Goal: Leave review/rating: Leave review/rating

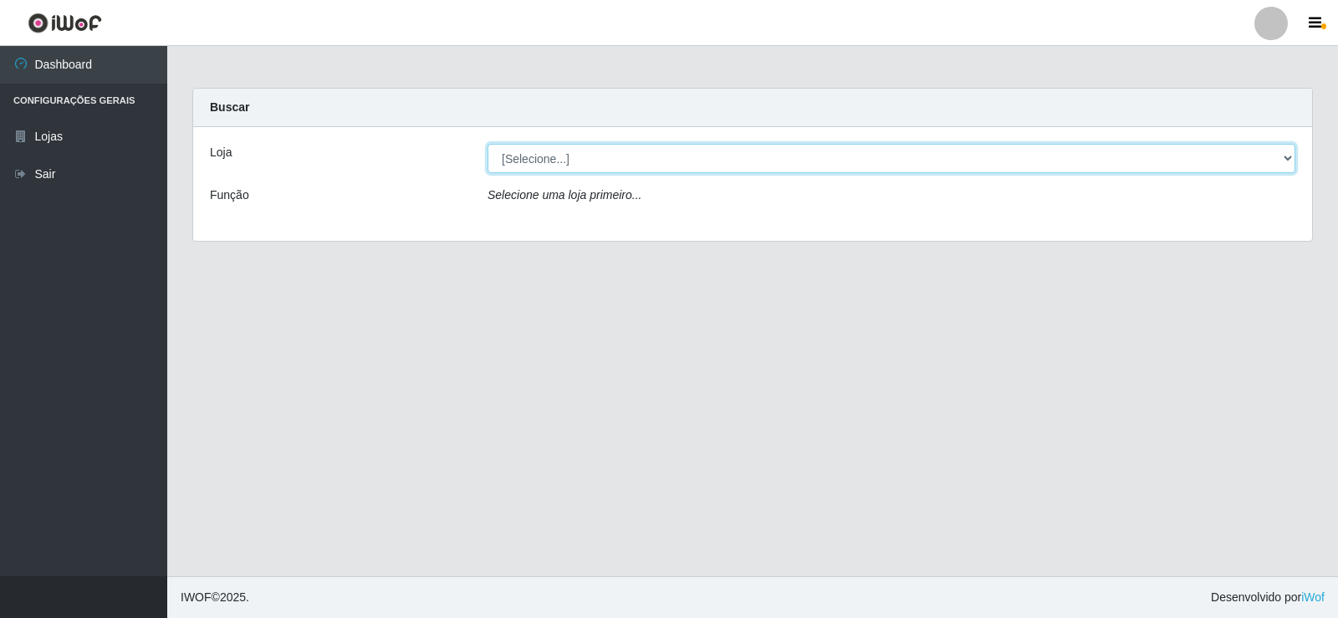
click at [618, 166] on select "[Selecione...] Rede Compras Supermercados - LOJA 2" at bounding box center [892, 158] width 808 height 29
select select "161"
click at [488, 144] on select "[Selecione...] Rede Compras Supermercados - LOJA 2" at bounding box center [892, 158] width 808 height 29
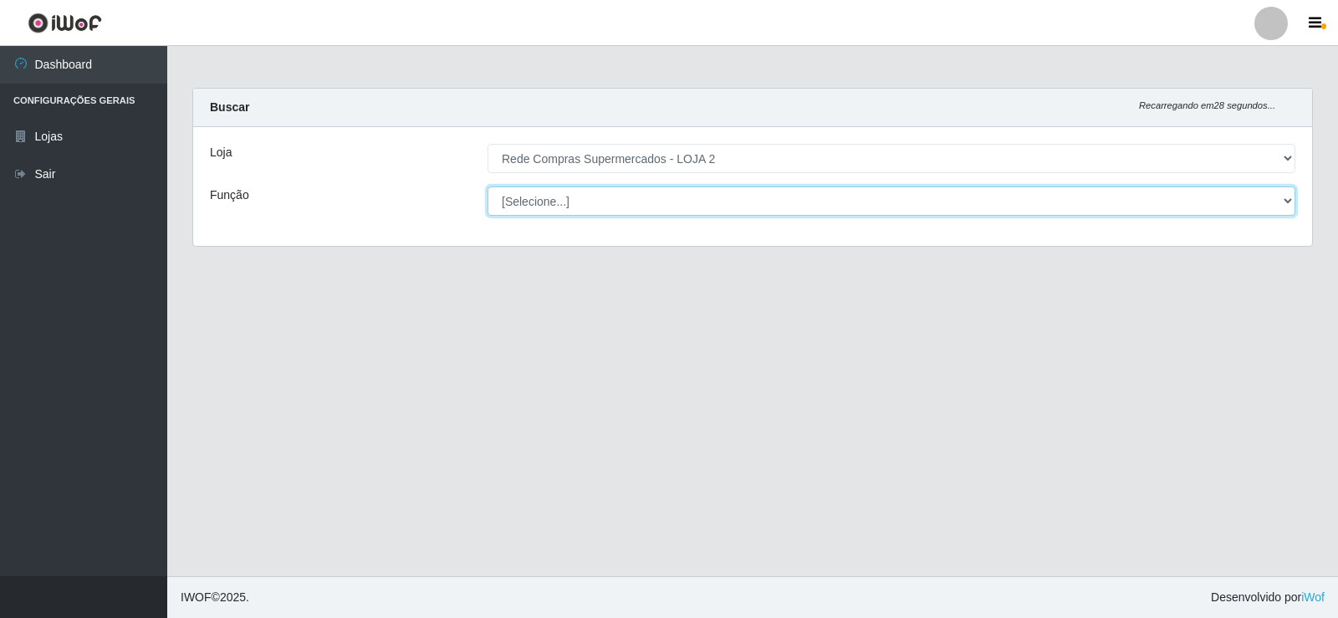
click at [790, 195] on select "[Selecione...] ASG ASG + ASG ++ Balconista Balconista + Balconista ++ Embalador…" at bounding box center [892, 201] width 808 height 29
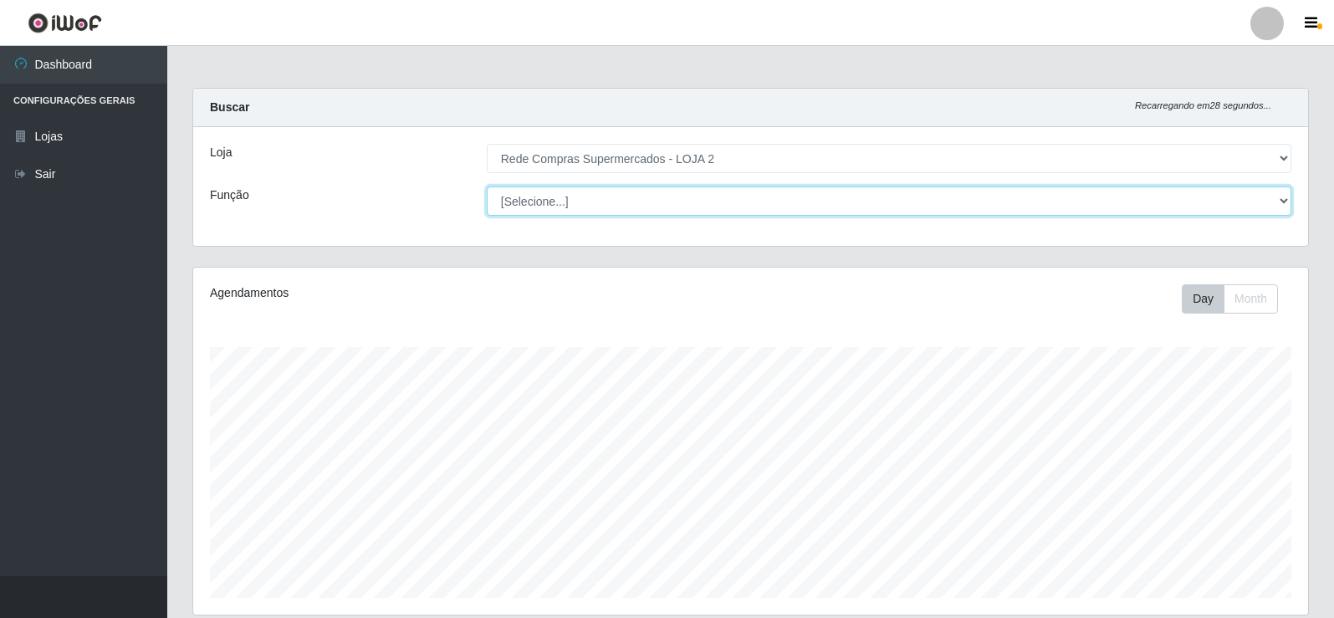
scroll to position [347, 1115]
select select "1"
click at [487, 187] on select "[Selecione...] ASG ASG + ASG ++ Balconista Balconista + Balconista ++ Embalador…" at bounding box center [889, 201] width 805 height 29
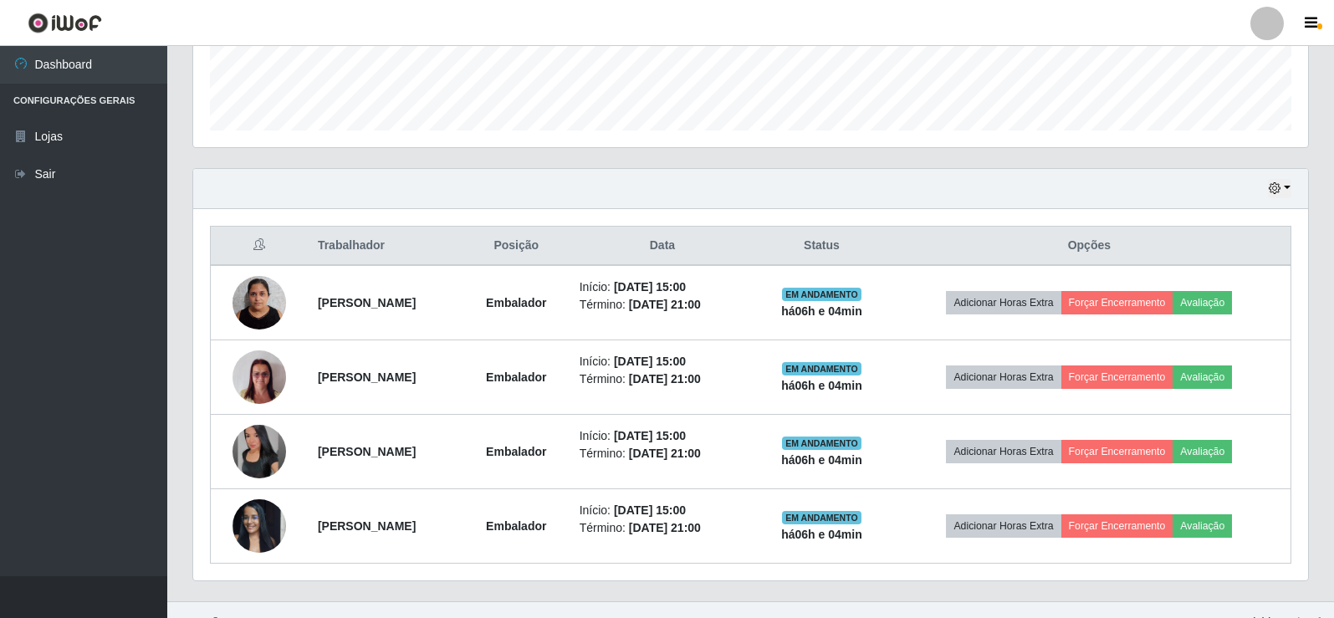
scroll to position [493, 0]
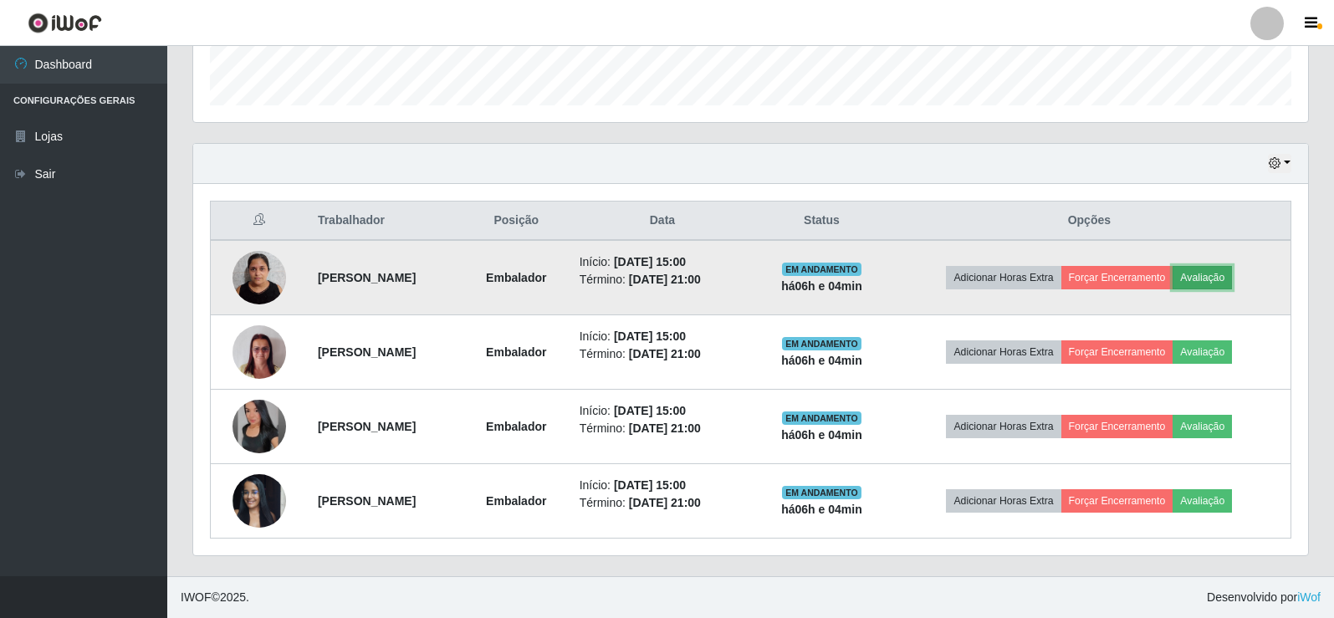
click at [1232, 275] on button "Avaliação" at bounding box center [1202, 277] width 59 height 23
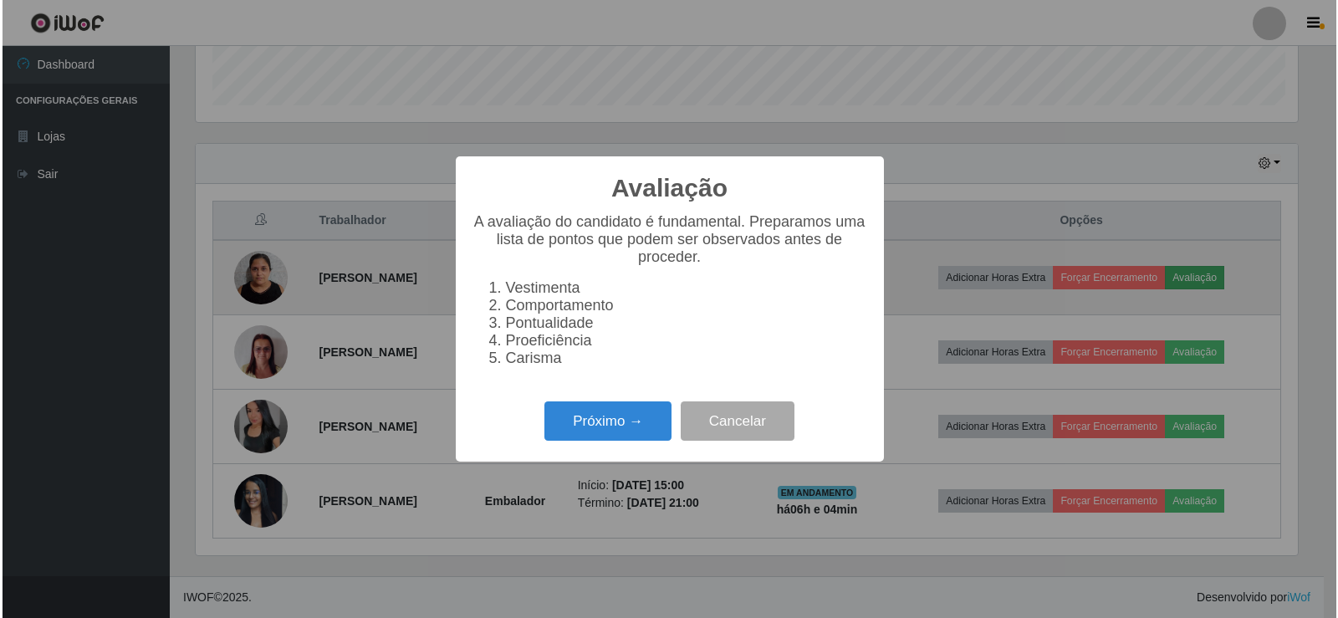
scroll to position [347, 1107]
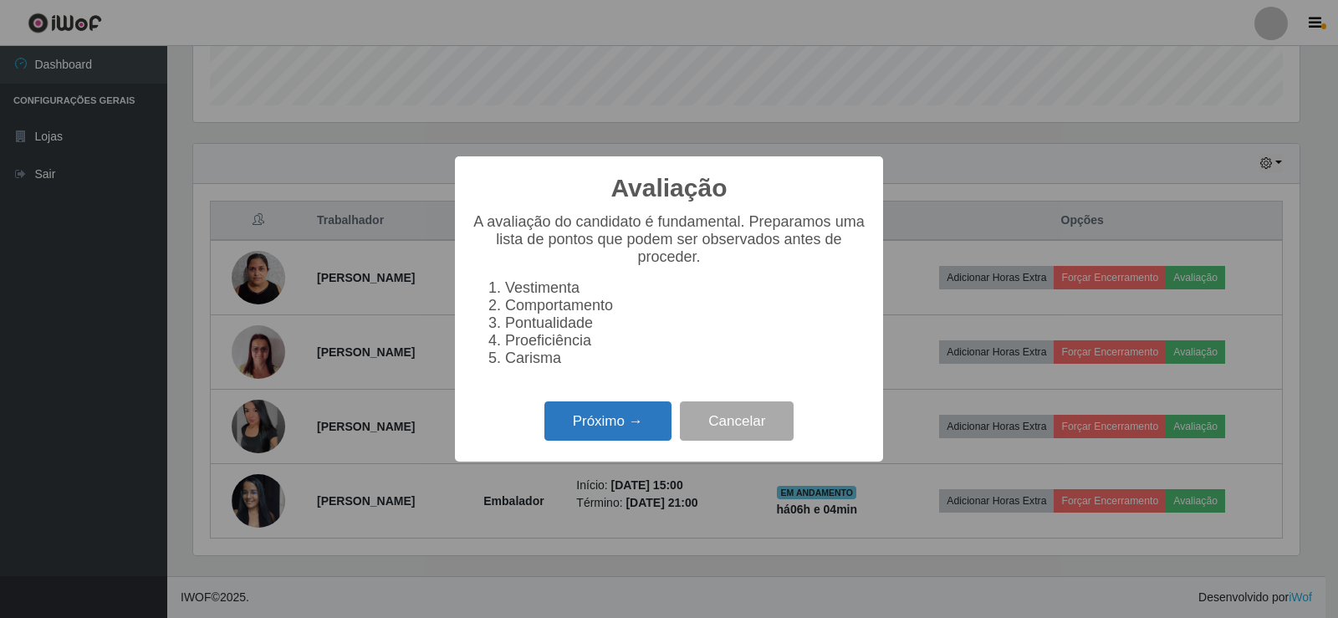
click at [637, 429] on button "Próximo →" at bounding box center [608, 420] width 127 height 39
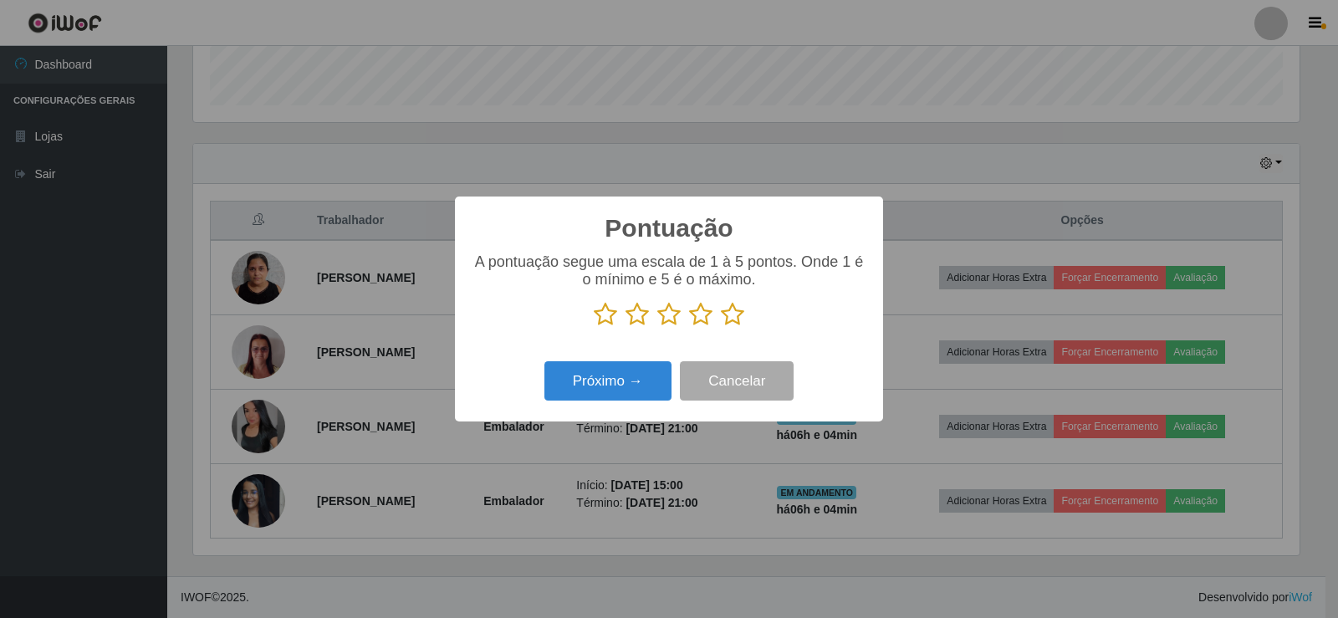
click at [733, 304] on icon at bounding box center [732, 314] width 23 height 25
click at [721, 327] on input "radio" at bounding box center [721, 327] width 0 height 0
click at [611, 390] on button "Próximo →" at bounding box center [608, 380] width 127 height 39
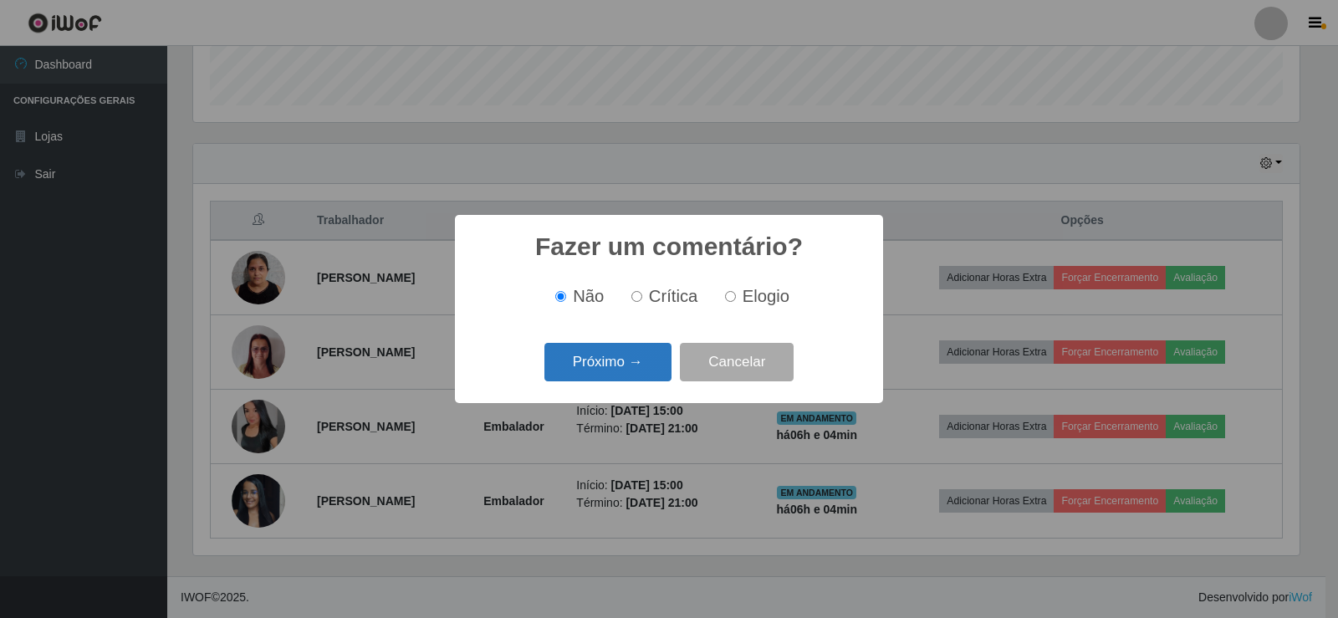
click at [612, 363] on button "Próximo →" at bounding box center [608, 362] width 127 height 39
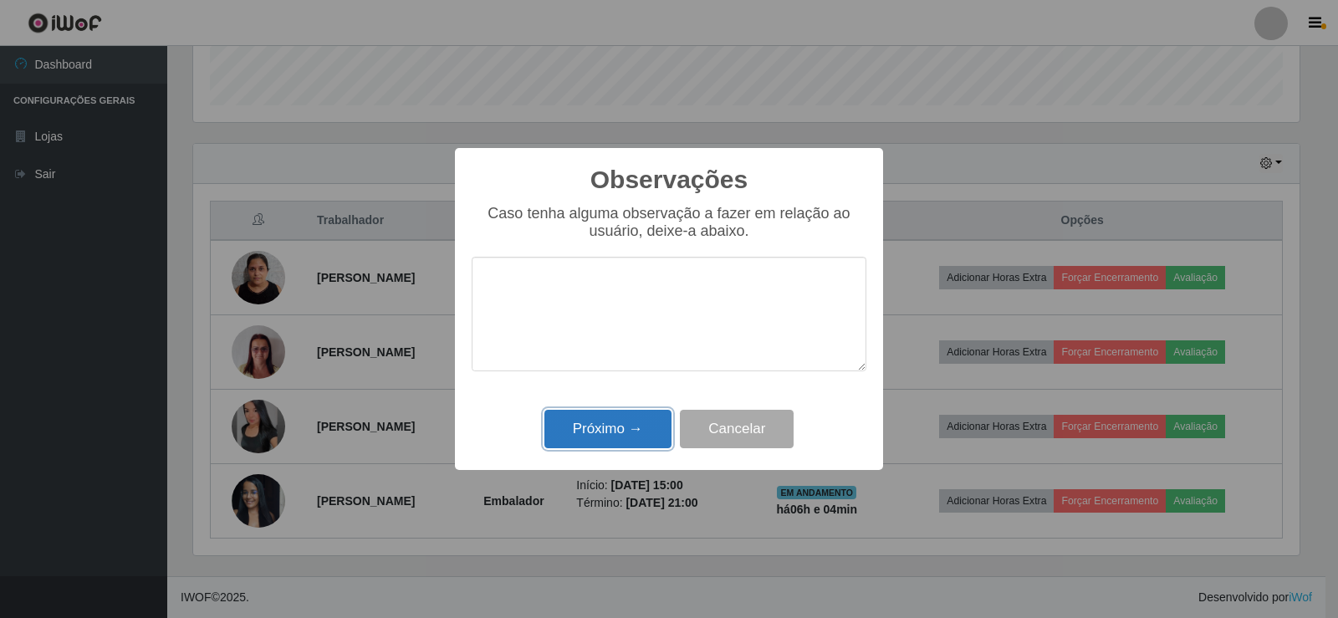
click at [614, 419] on button "Próximo →" at bounding box center [608, 429] width 127 height 39
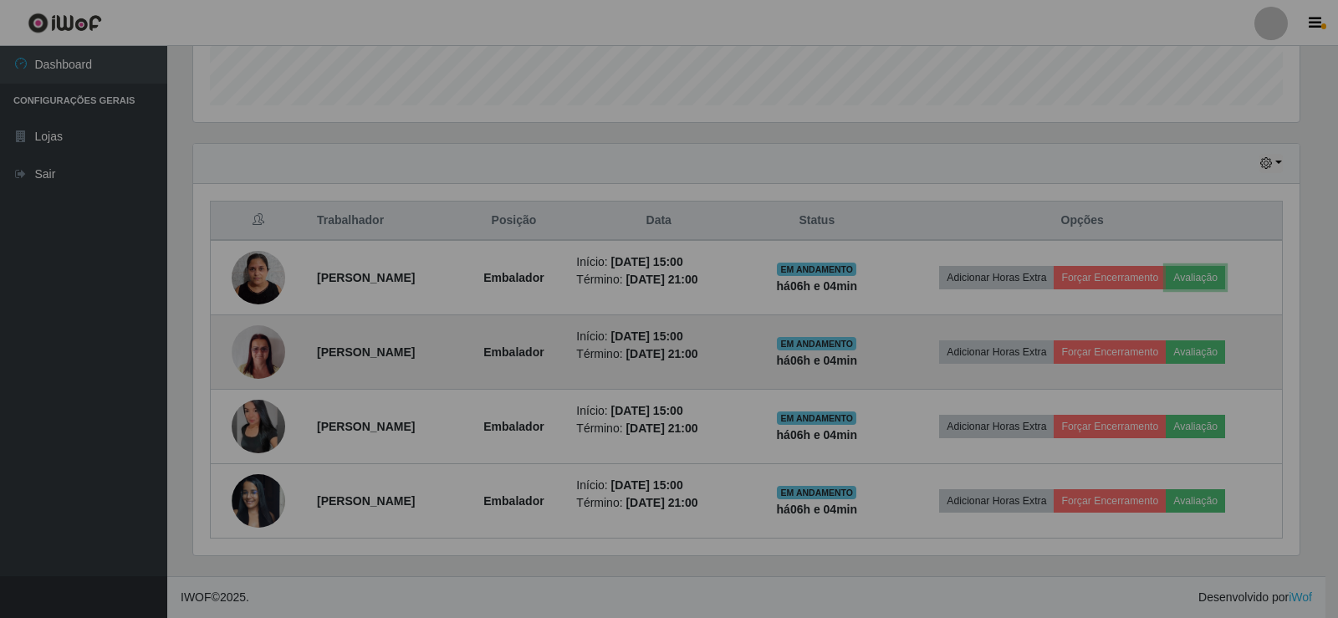
scroll to position [347, 1115]
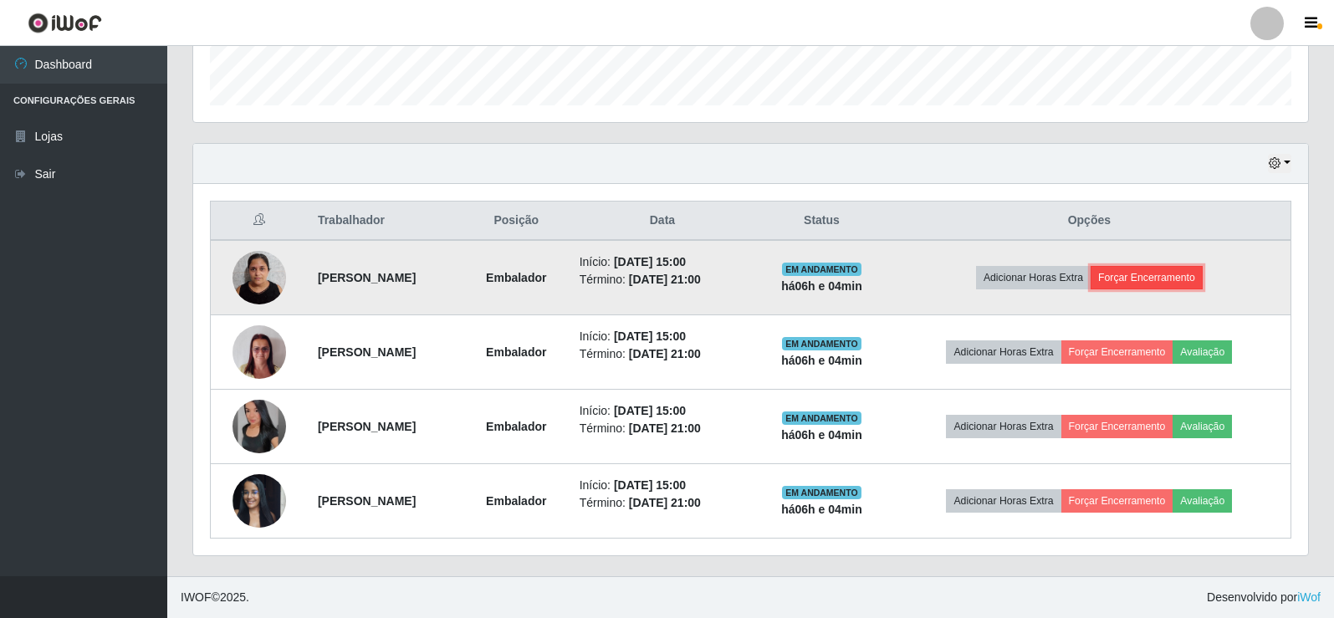
click at [1156, 280] on button "Forçar Encerramento" at bounding box center [1147, 277] width 112 height 23
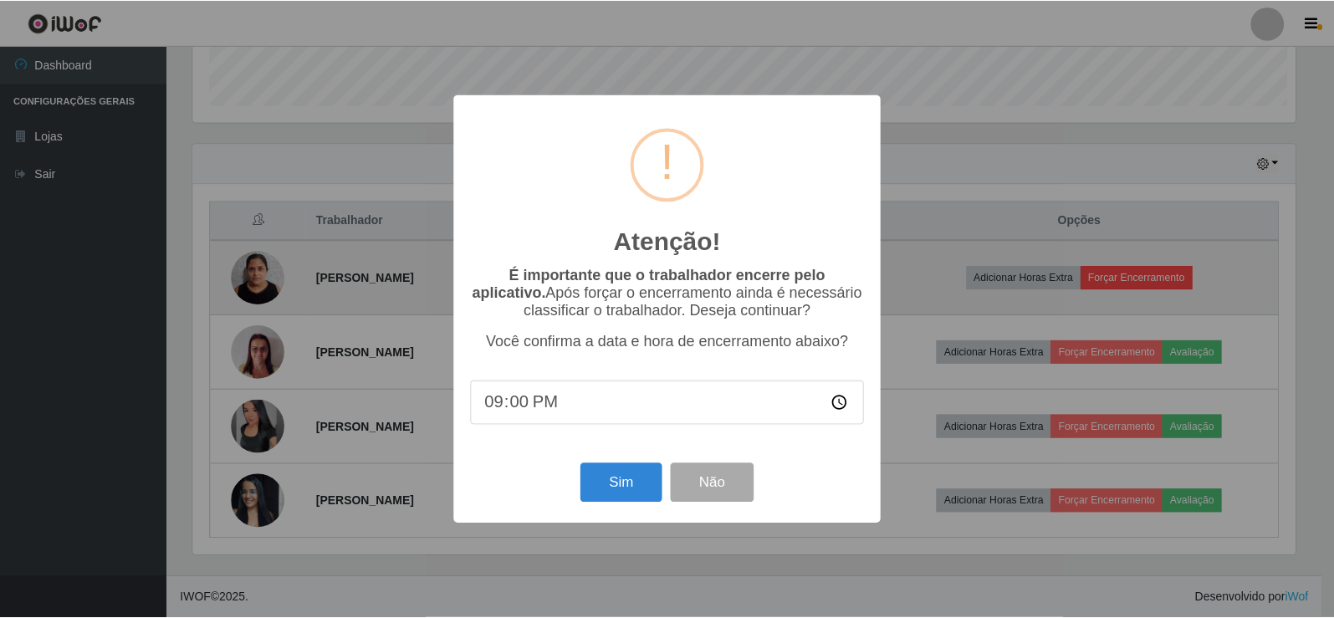
scroll to position [347, 1107]
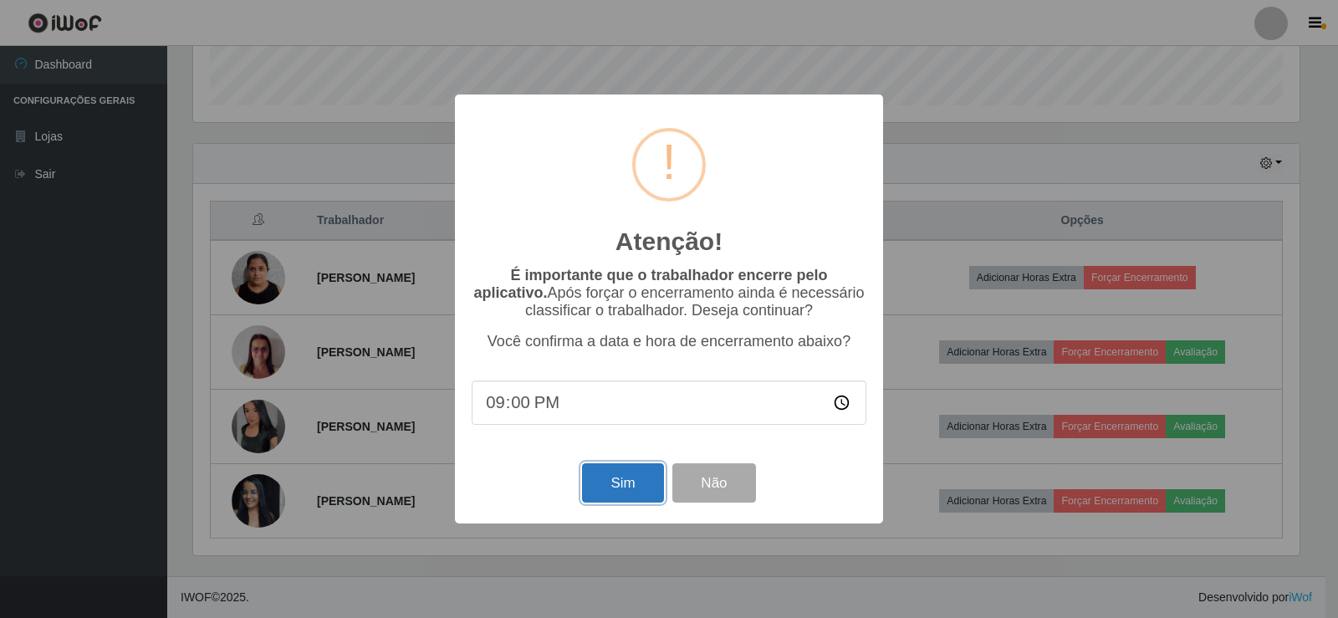
click at [632, 485] on button "Sim" at bounding box center [622, 482] width 81 height 39
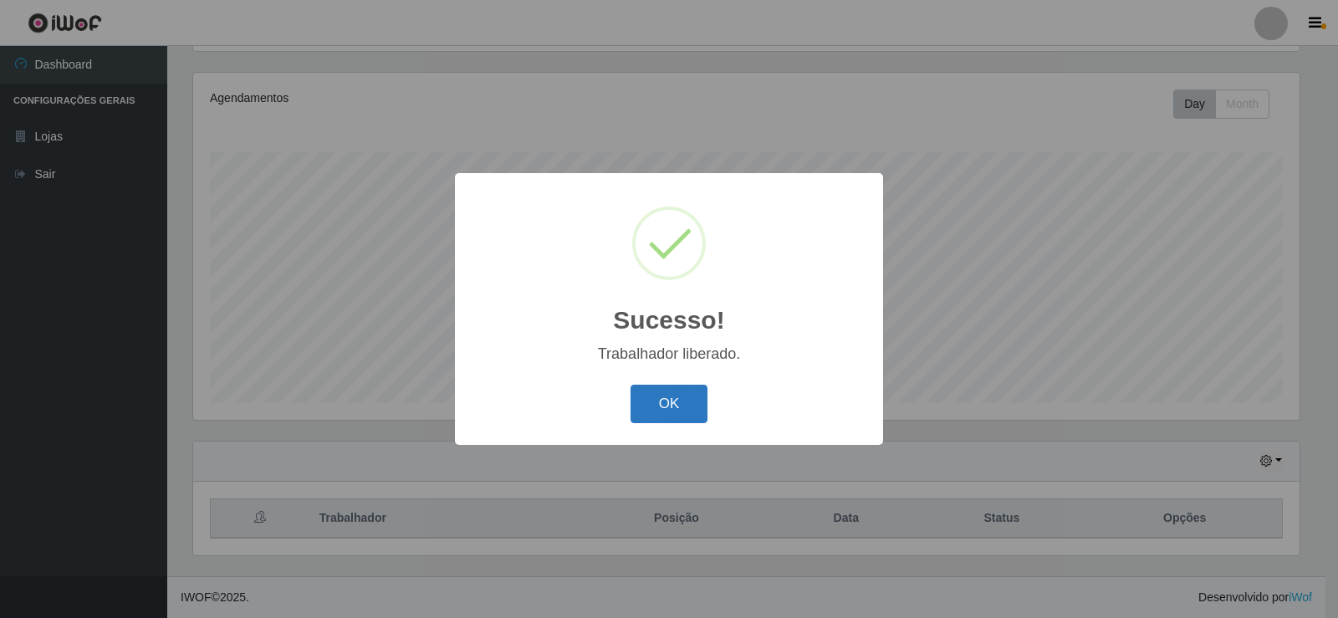
click at [675, 402] on button "OK" at bounding box center [670, 404] width 78 height 39
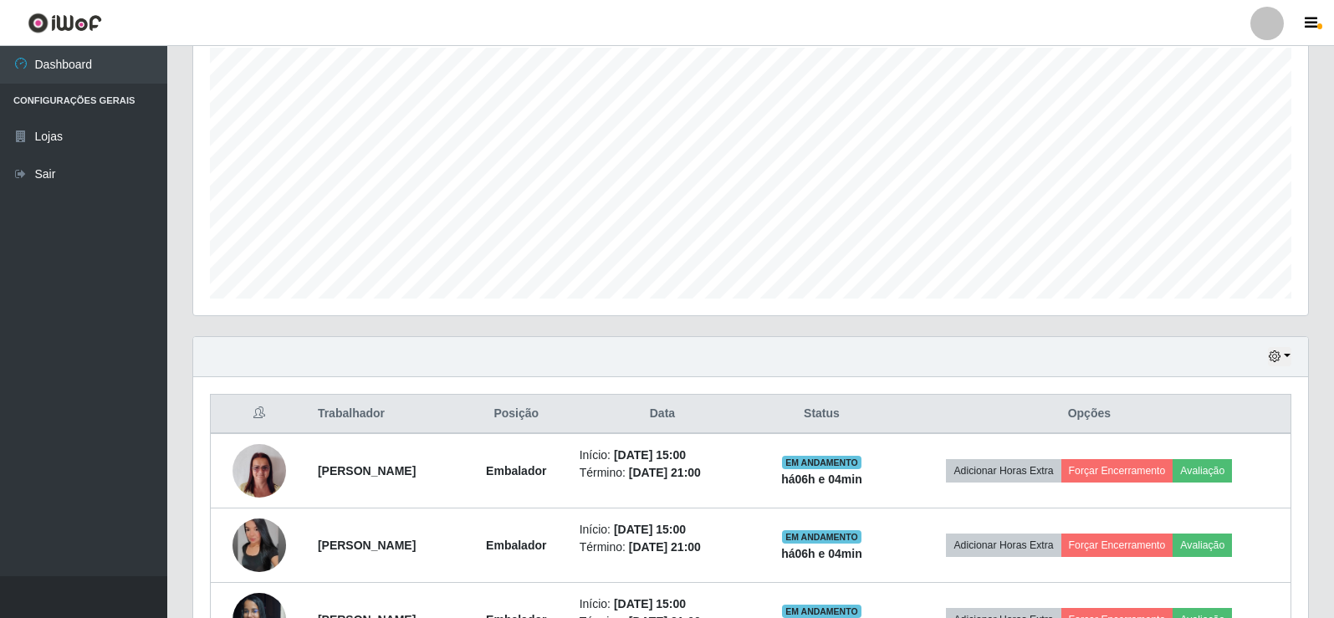
scroll to position [418, 0]
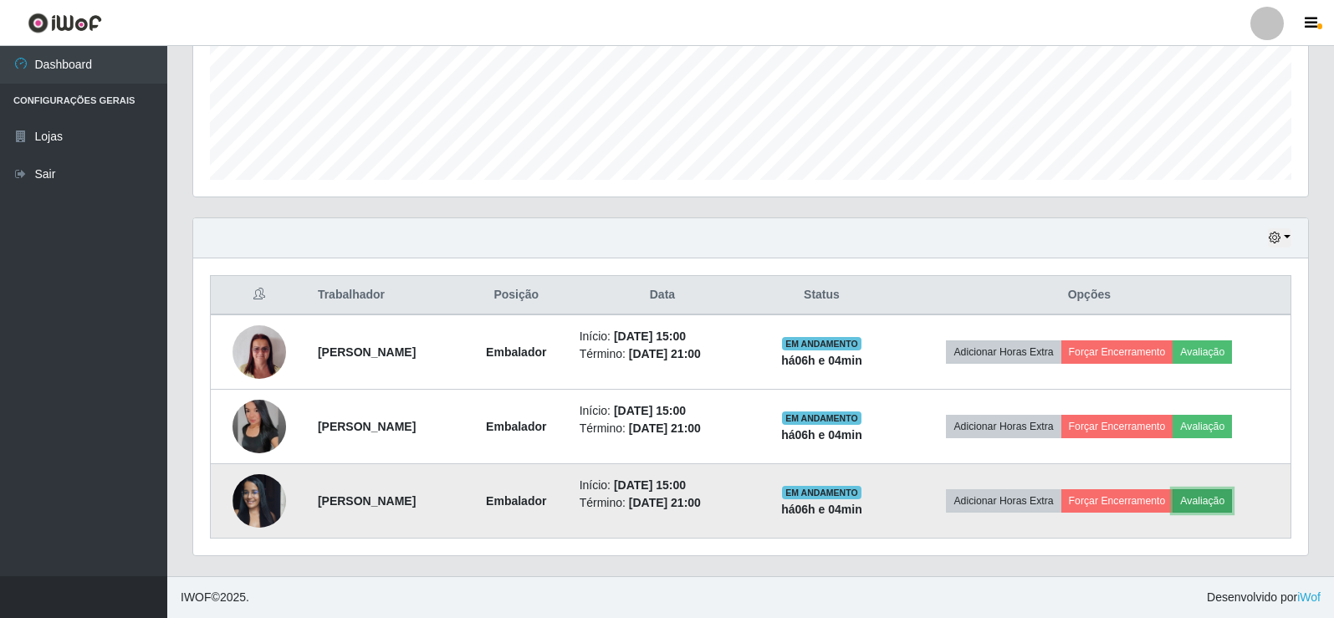
click at [1232, 498] on button "Avaliação" at bounding box center [1202, 500] width 59 height 23
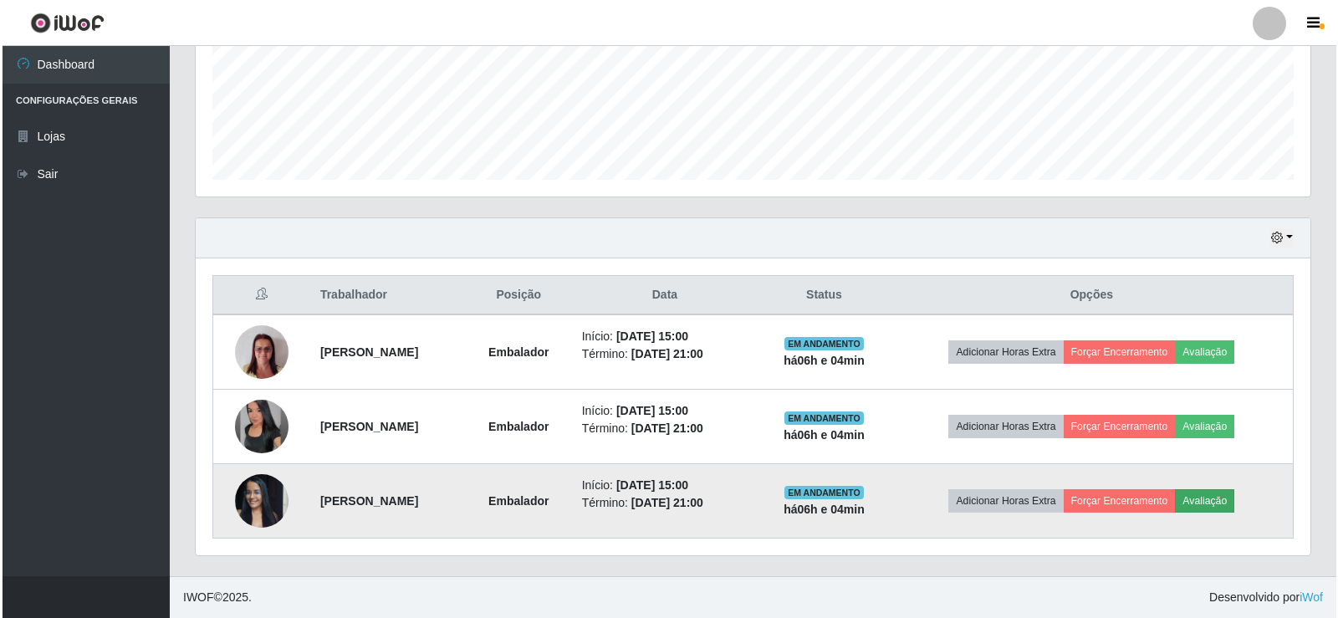
scroll to position [347, 1107]
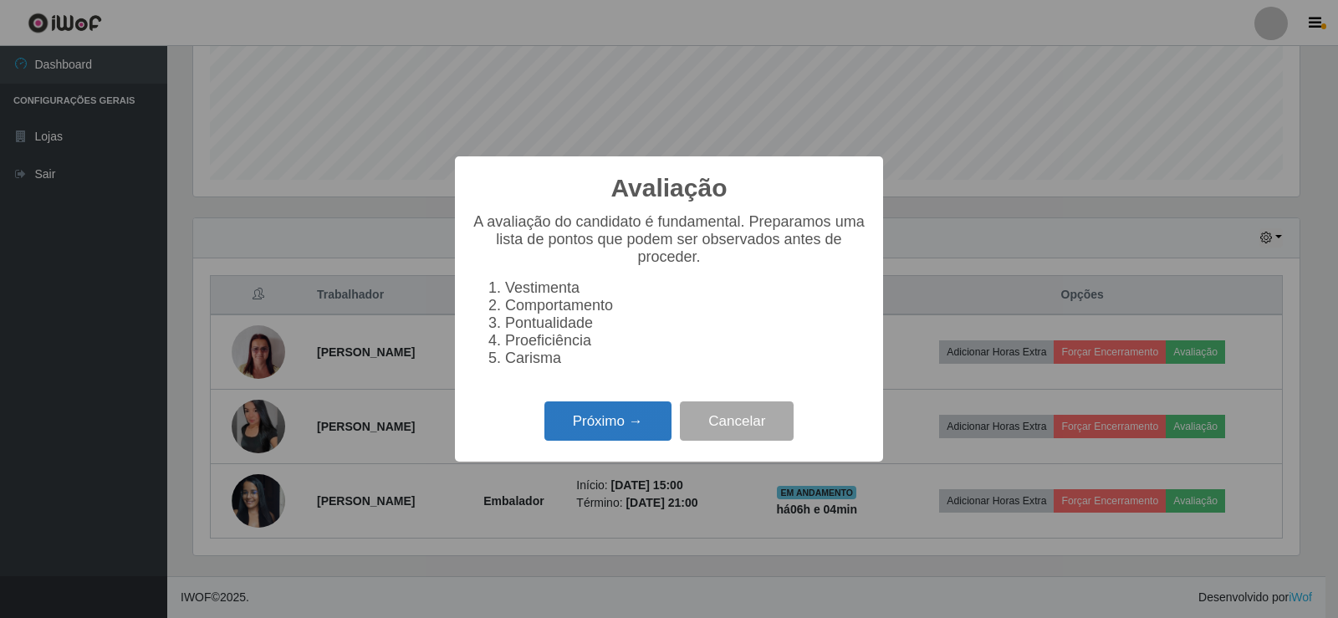
click at [629, 435] on button "Próximo →" at bounding box center [608, 420] width 127 height 39
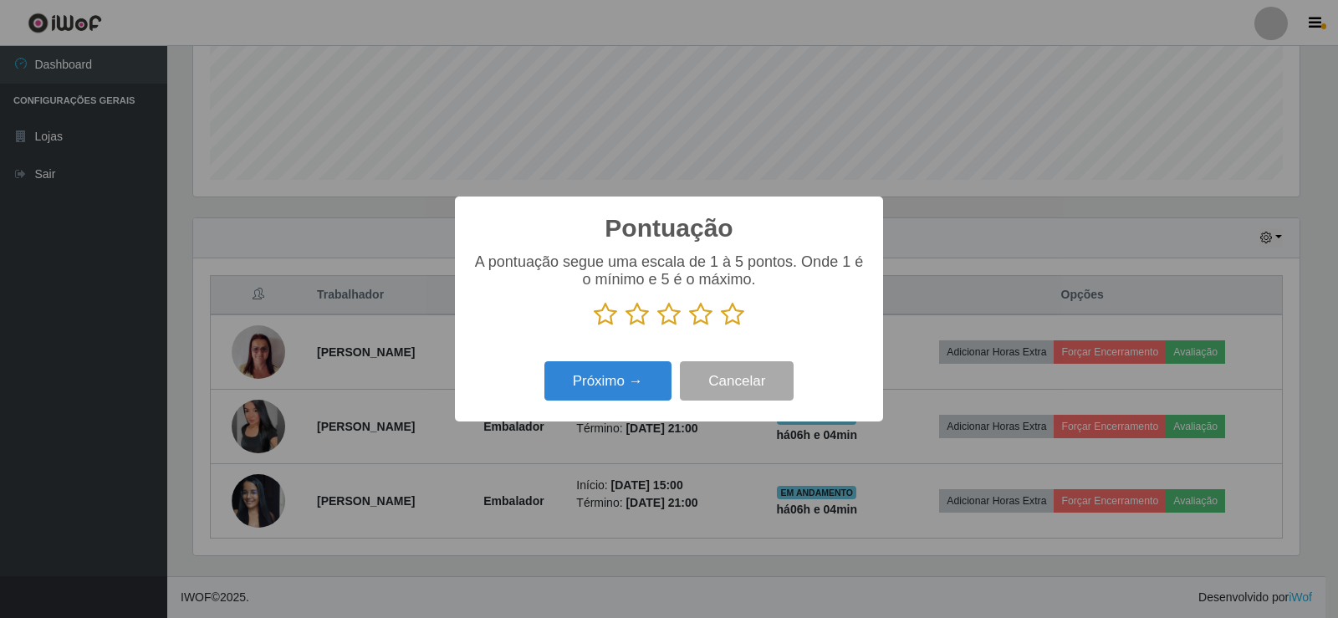
scroll to position [836098, 835339]
click at [635, 368] on button "Próximo →" at bounding box center [608, 380] width 127 height 39
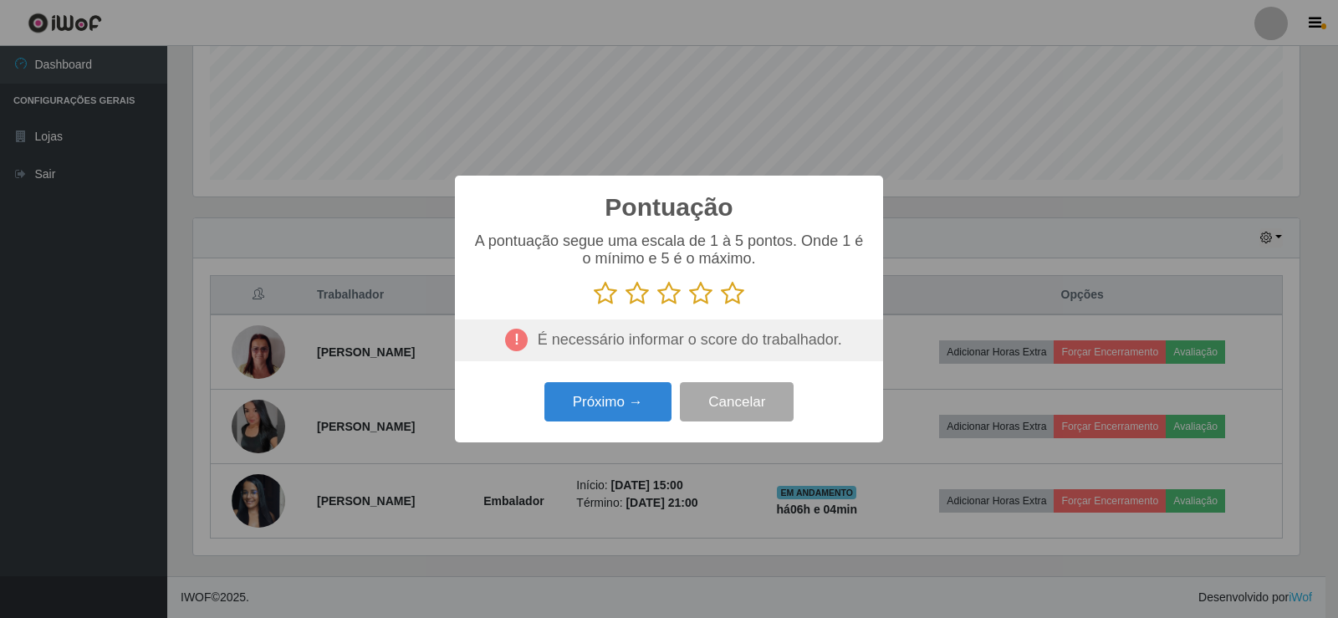
click at [739, 285] on icon at bounding box center [732, 293] width 23 height 25
click at [721, 306] on input "radio" at bounding box center [721, 306] width 0 height 0
click at [640, 400] on button "Próximo →" at bounding box center [608, 401] width 127 height 39
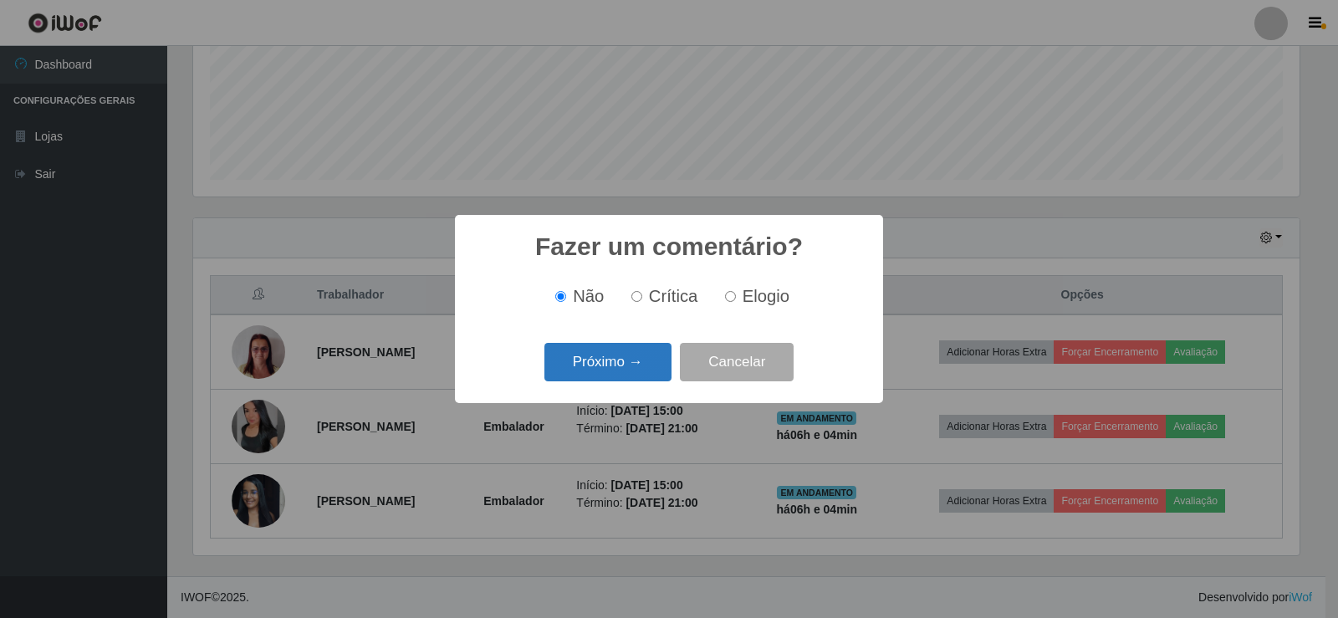
click at [628, 358] on button "Próximo →" at bounding box center [608, 362] width 127 height 39
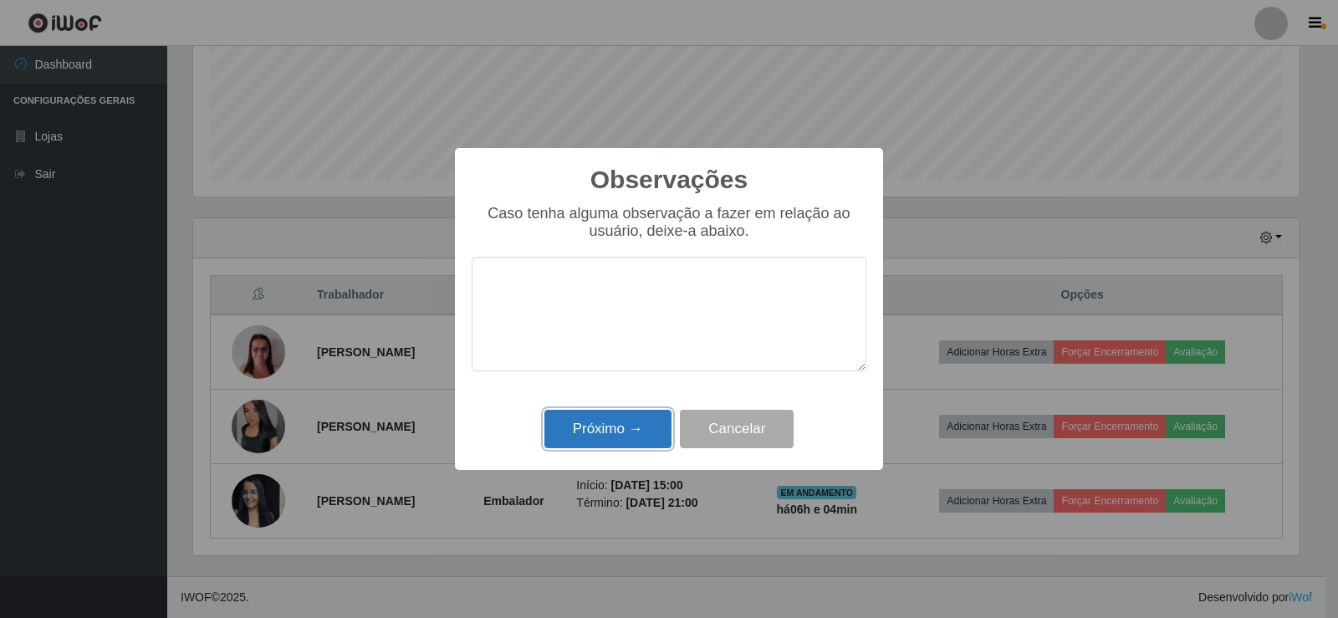
click at [637, 434] on button "Próximo →" at bounding box center [608, 429] width 127 height 39
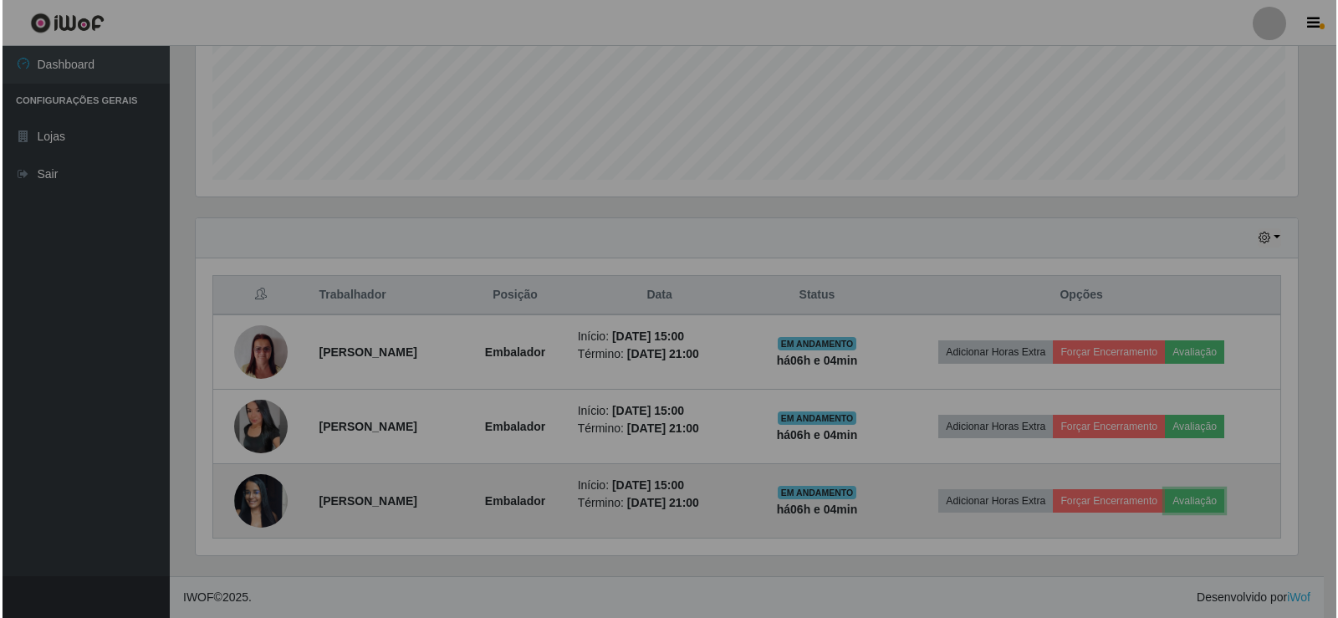
scroll to position [347, 1115]
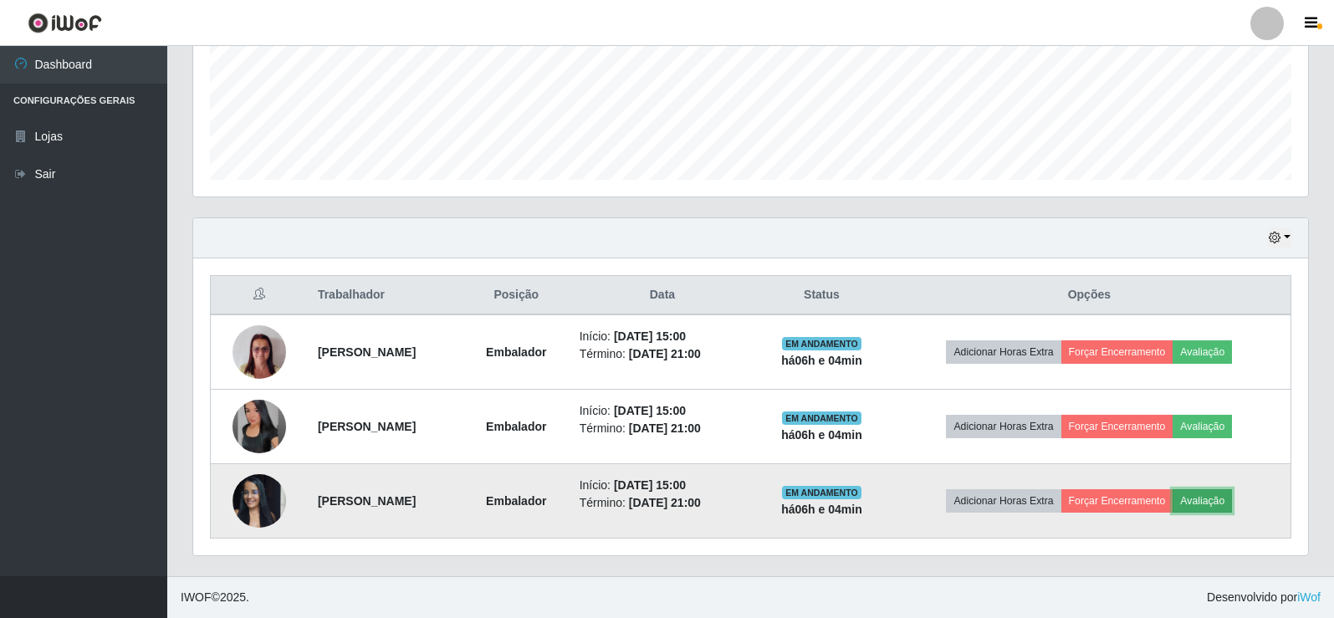
click at [1232, 499] on button "Avaliação" at bounding box center [1202, 500] width 59 height 23
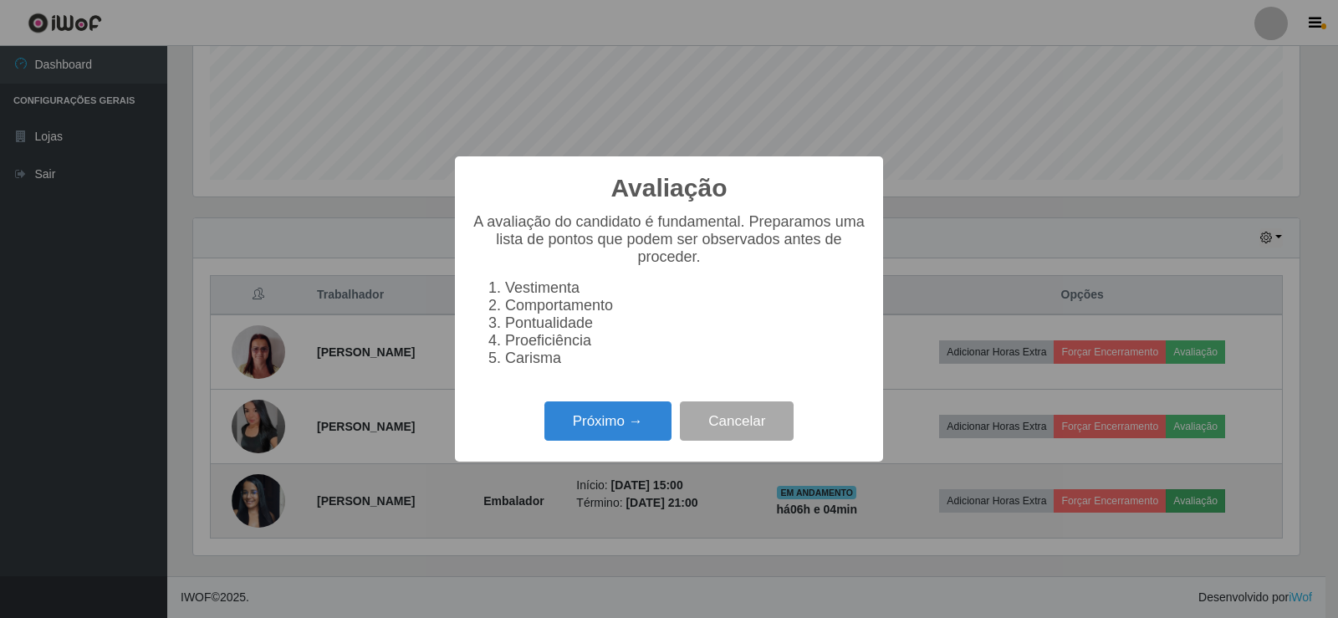
scroll to position [347, 1107]
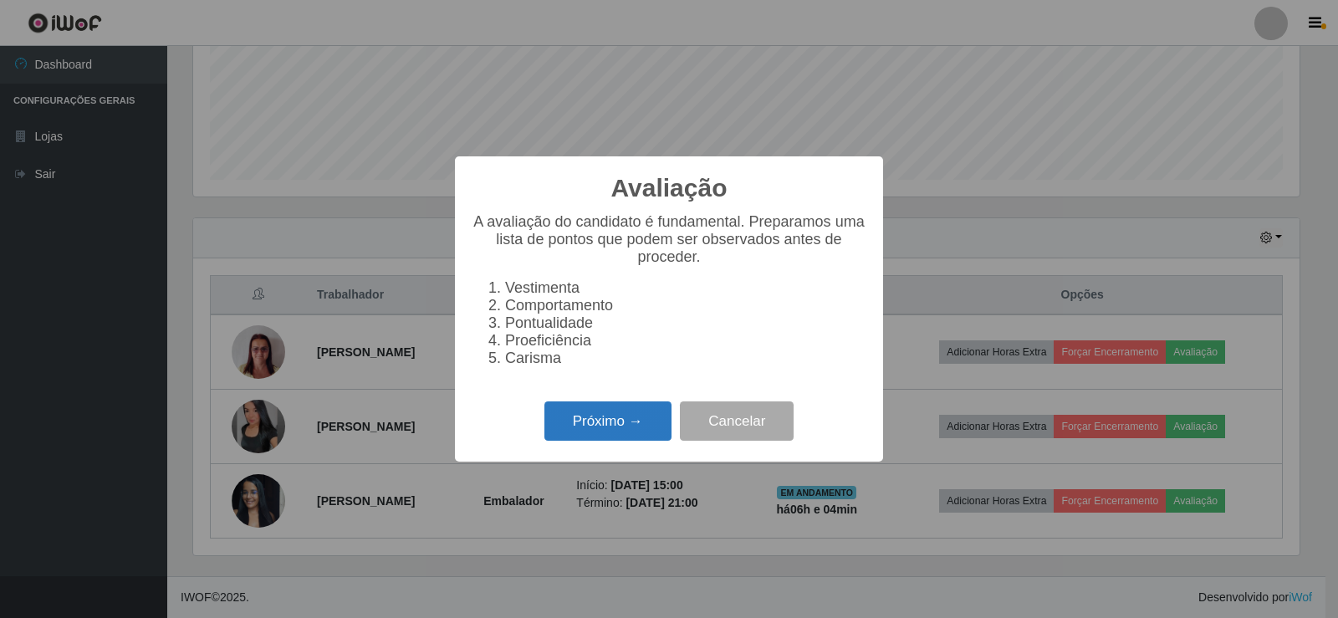
click at [632, 432] on button "Próximo →" at bounding box center [608, 420] width 127 height 39
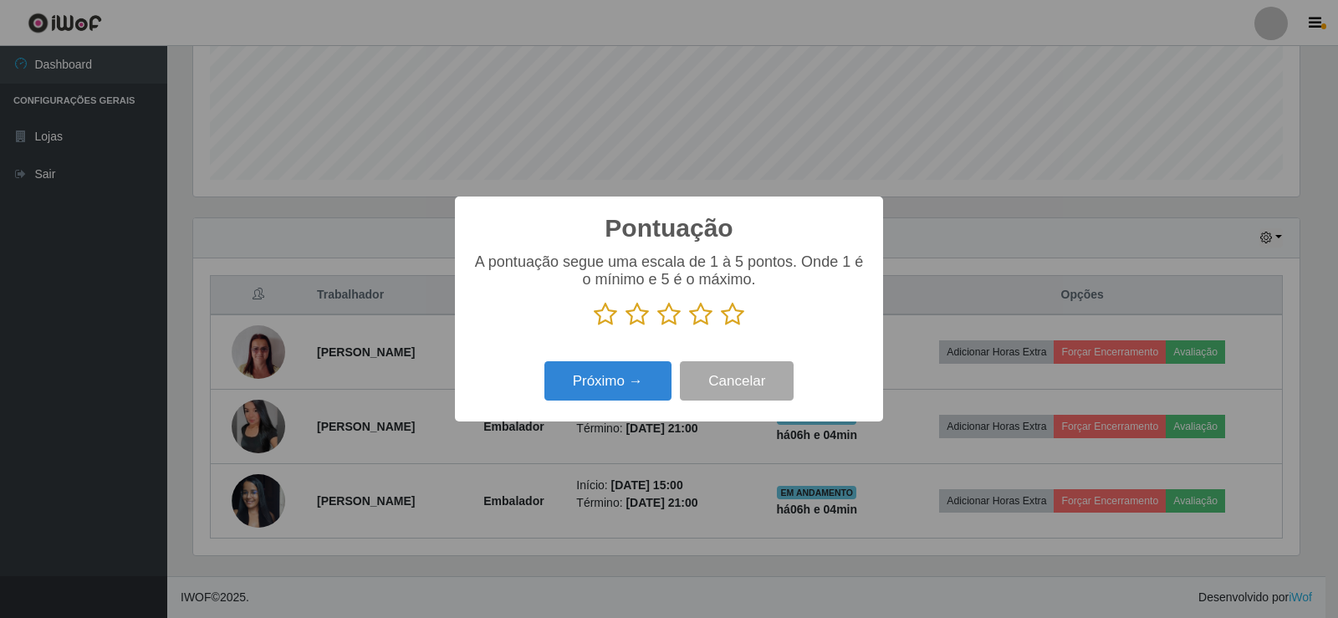
click at [739, 304] on icon at bounding box center [732, 314] width 23 height 25
click at [721, 327] on input "radio" at bounding box center [721, 327] width 0 height 0
click at [599, 383] on button "Próximo →" at bounding box center [608, 380] width 127 height 39
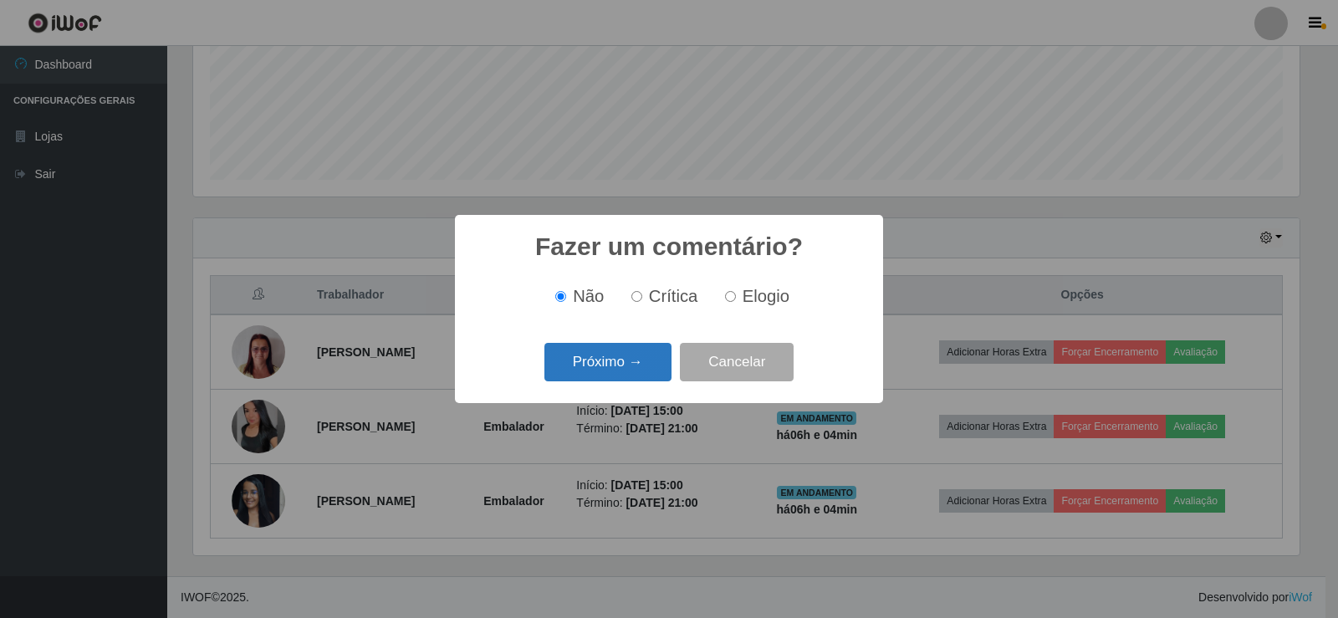
click at [640, 371] on button "Próximo →" at bounding box center [608, 362] width 127 height 39
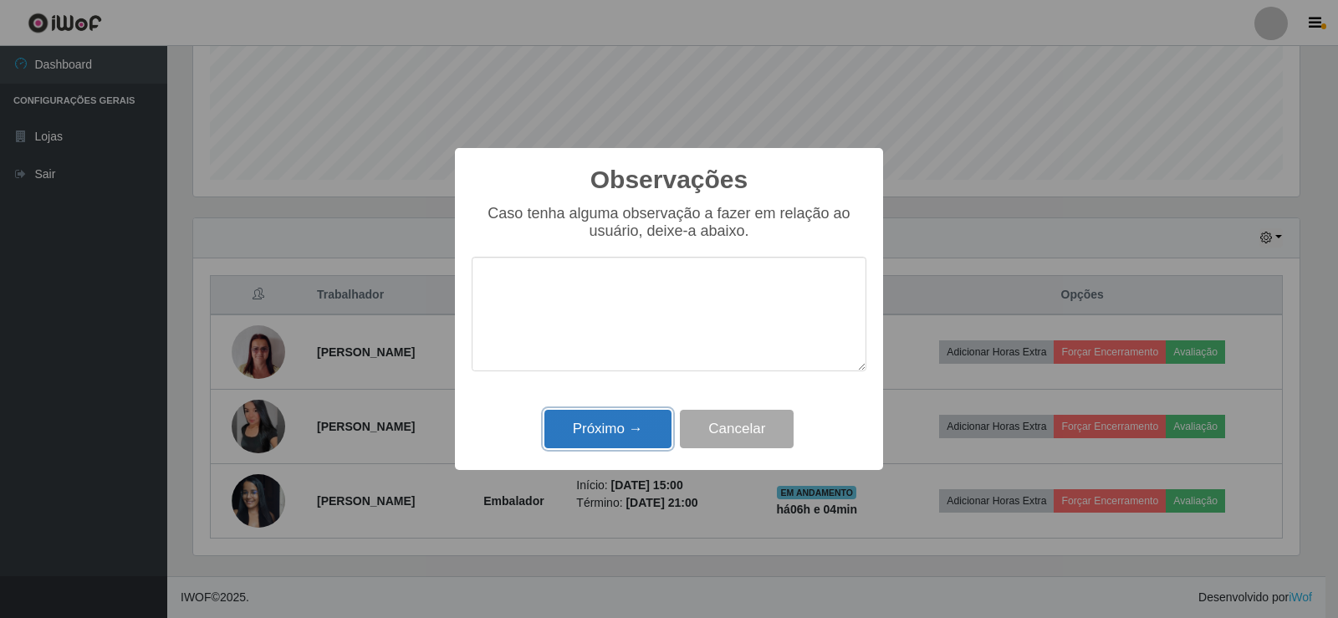
click at [624, 442] on button "Próximo →" at bounding box center [608, 429] width 127 height 39
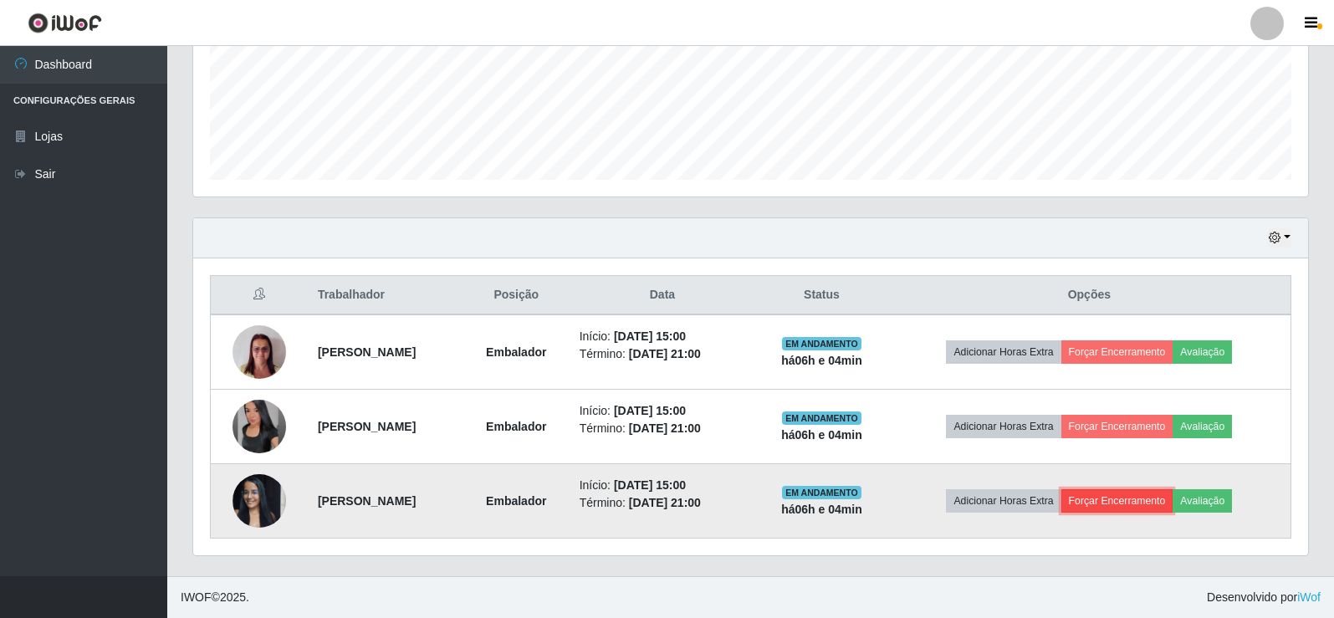
click at [1146, 504] on button "Forçar Encerramento" at bounding box center [1117, 500] width 112 height 23
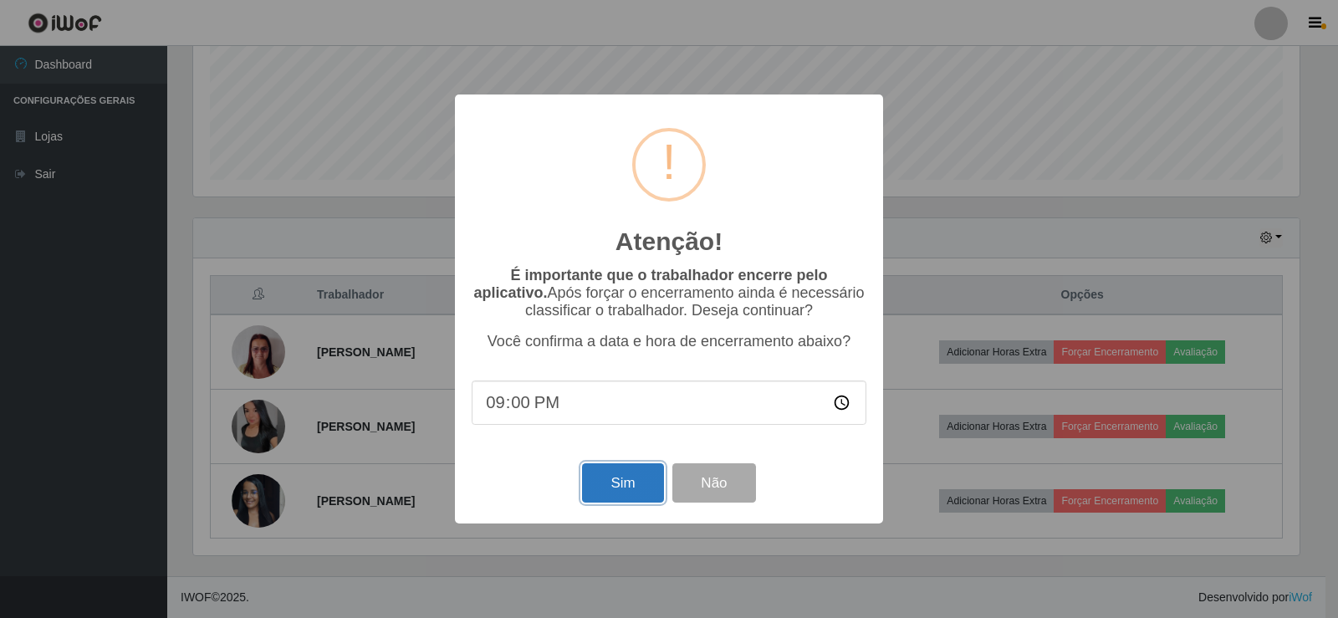
click at [654, 471] on button "Sim" at bounding box center [622, 482] width 81 height 39
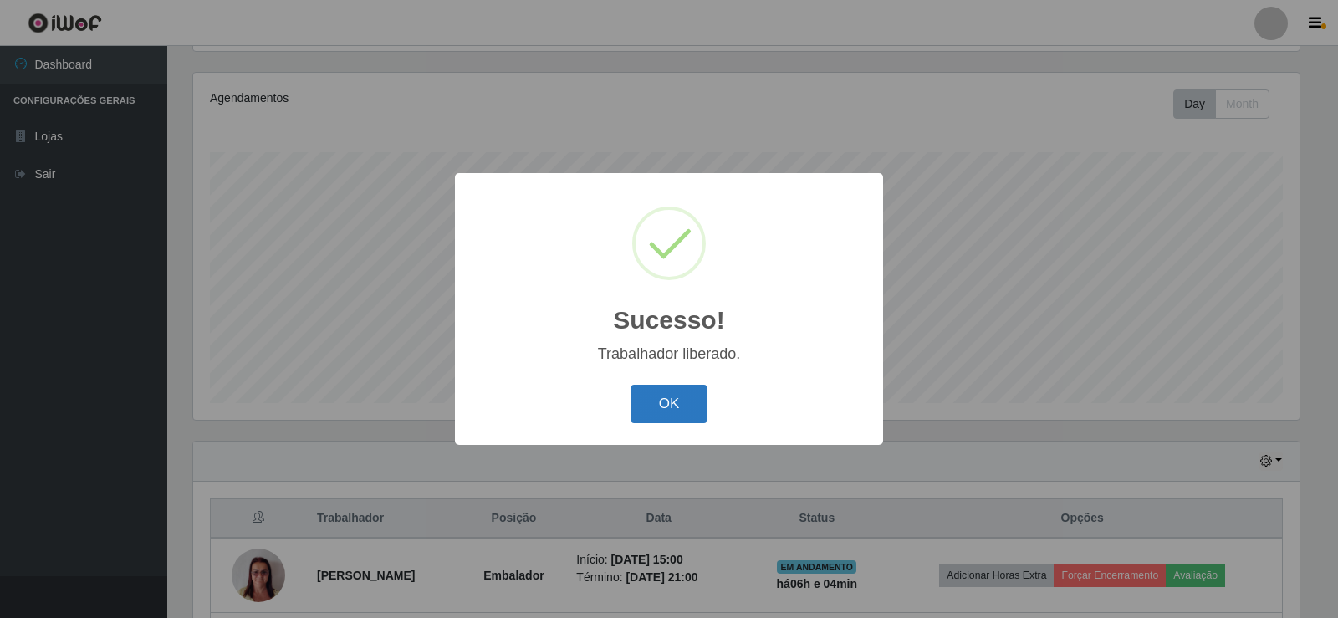
click at [688, 407] on button "OK" at bounding box center [670, 404] width 78 height 39
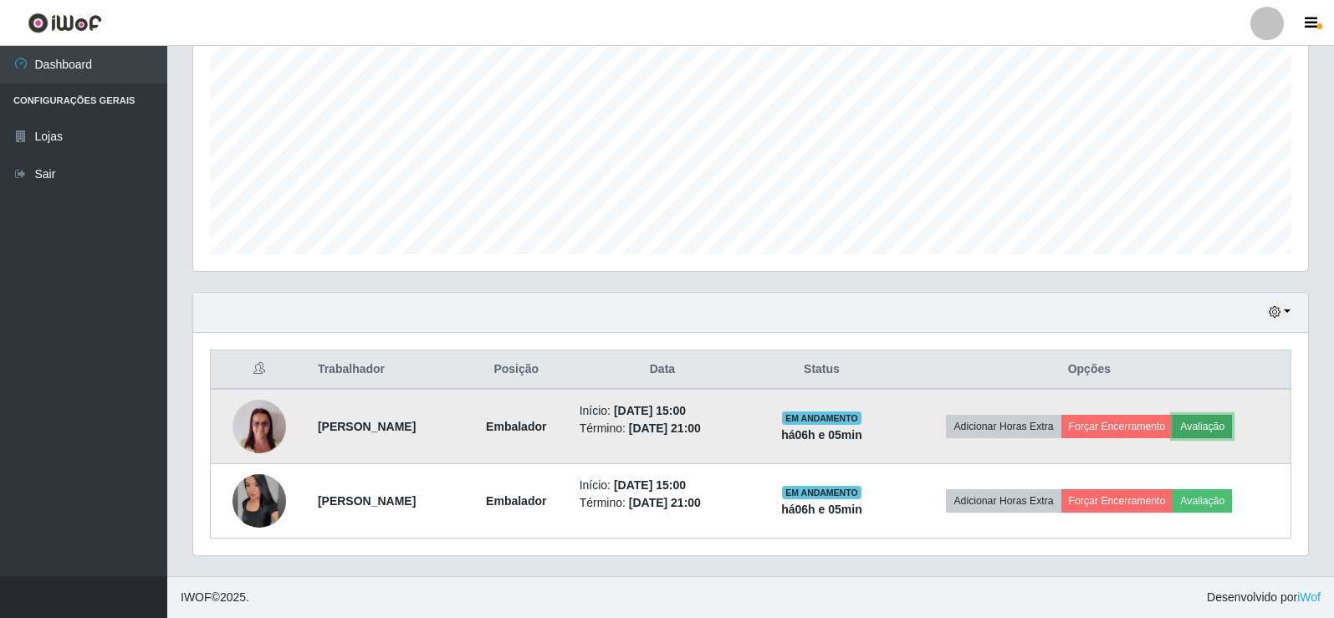
click at [1232, 423] on button "Avaliação" at bounding box center [1202, 426] width 59 height 23
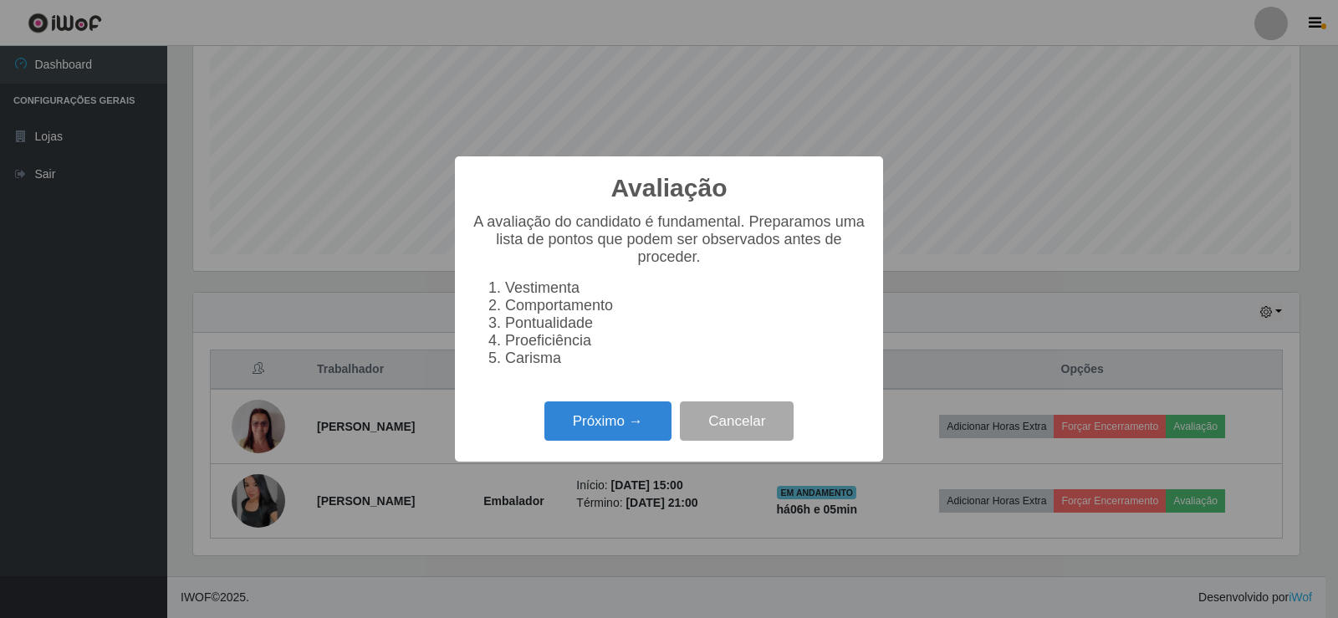
scroll to position [347, 1107]
click at [611, 415] on button "Próximo →" at bounding box center [608, 420] width 127 height 39
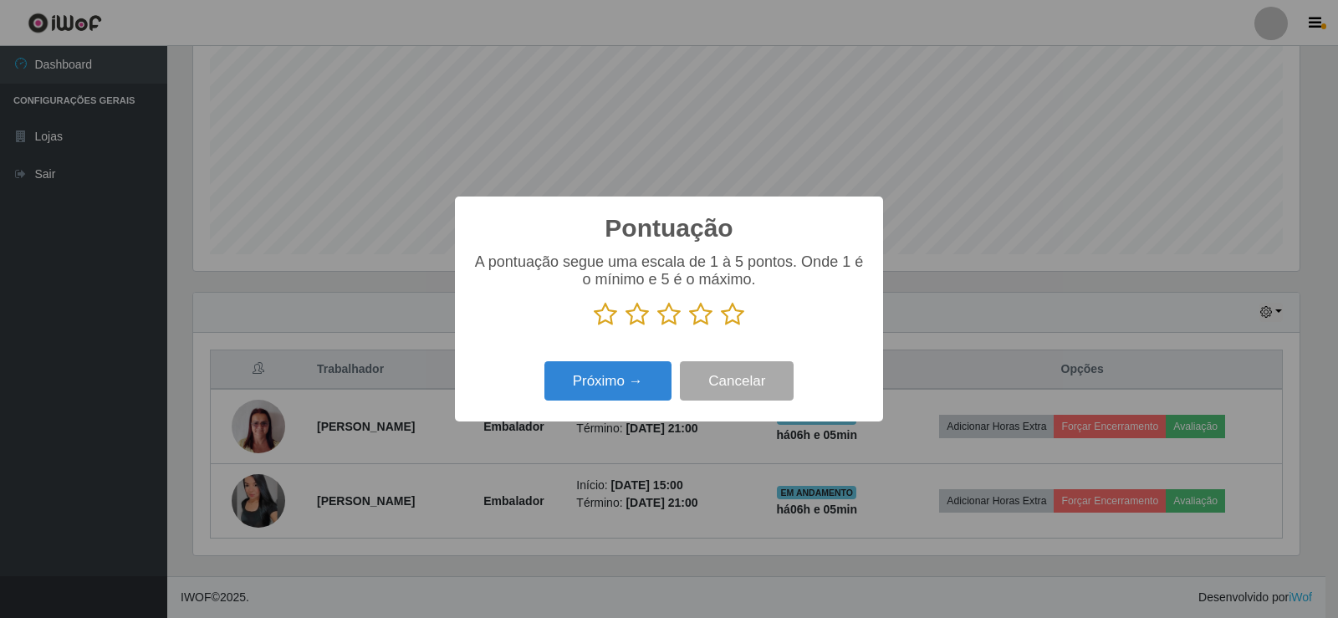
click at [741, 321] on icon at bounding box center [732, 314] width 23 height 25
click at [721, 327] on input "radio" at bounding box center [721, 327] width 0 height 0
click at [625, 380] on button "Próximo →" at bounding box center [608, 380] width 127 height 39
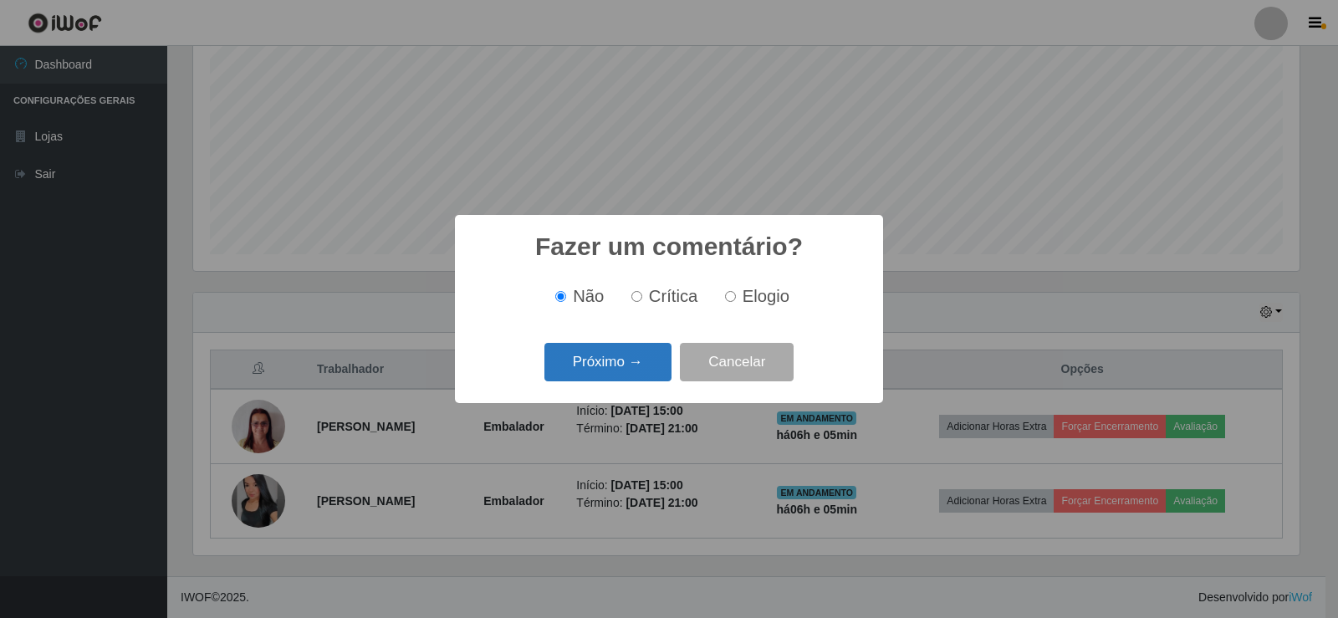
click at [647, 359] on button "Próximo →" at bounding box center [608, 362] width 127 height 39
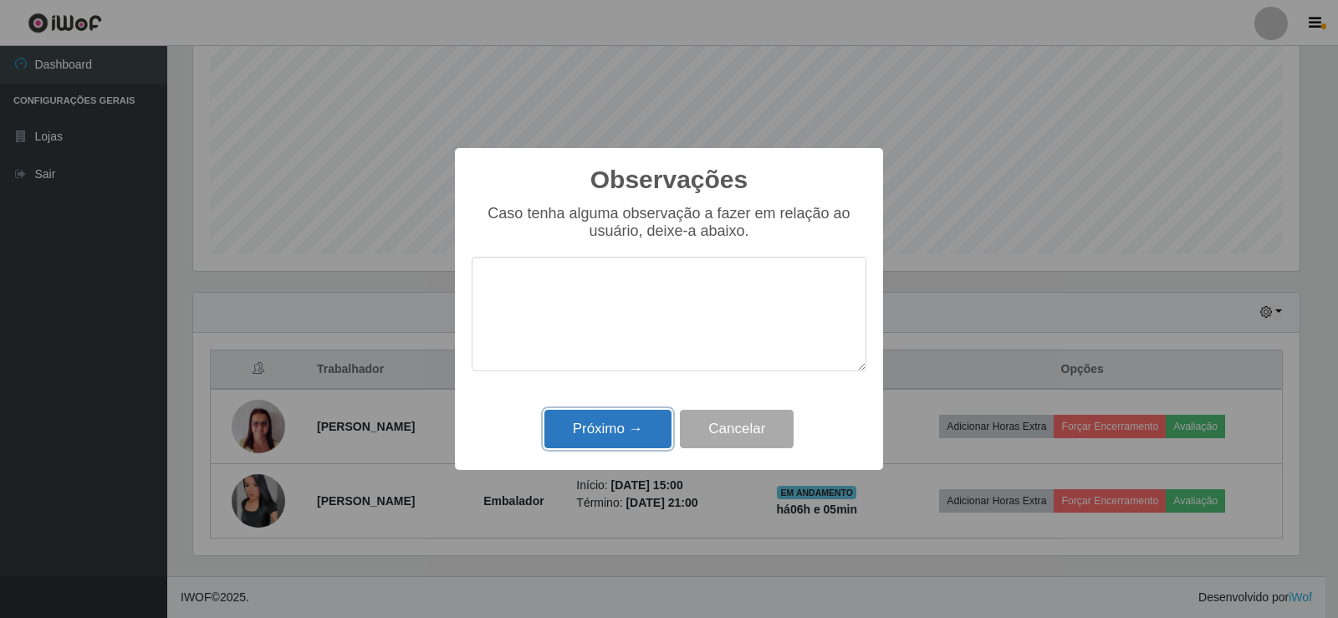
click at [611, 427] on button "Próximo →" at bounding box center [608, 429] width 127 height 39
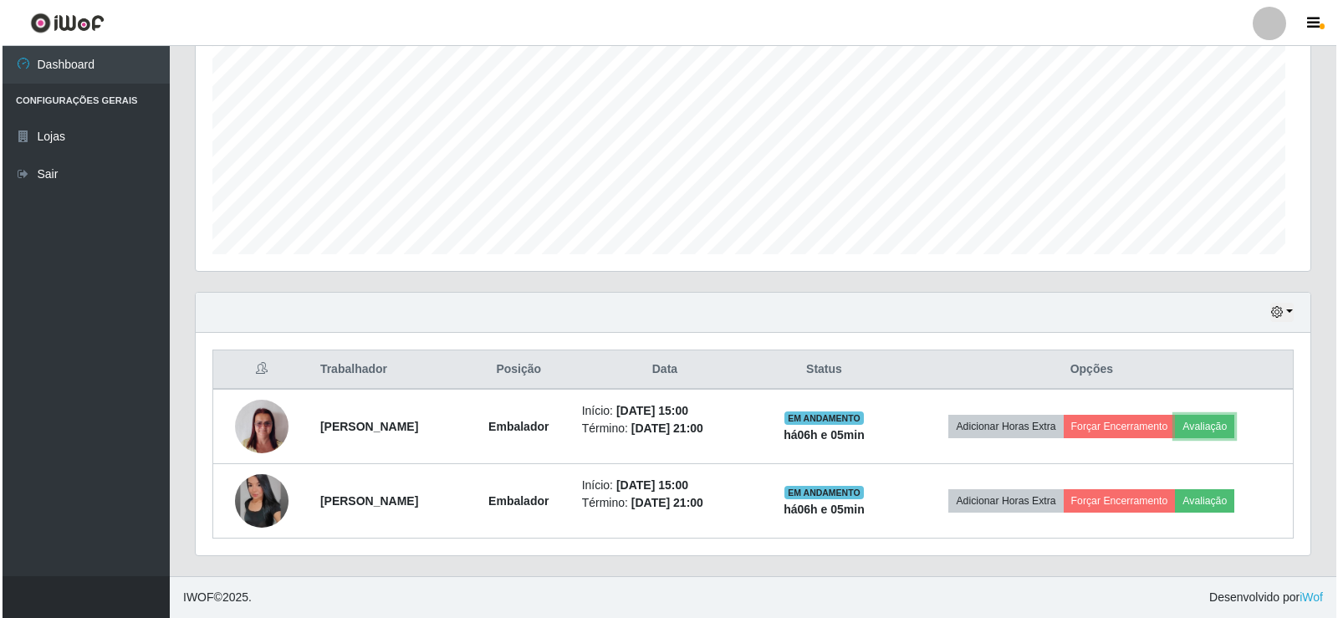
scroll to position [347, 1115]
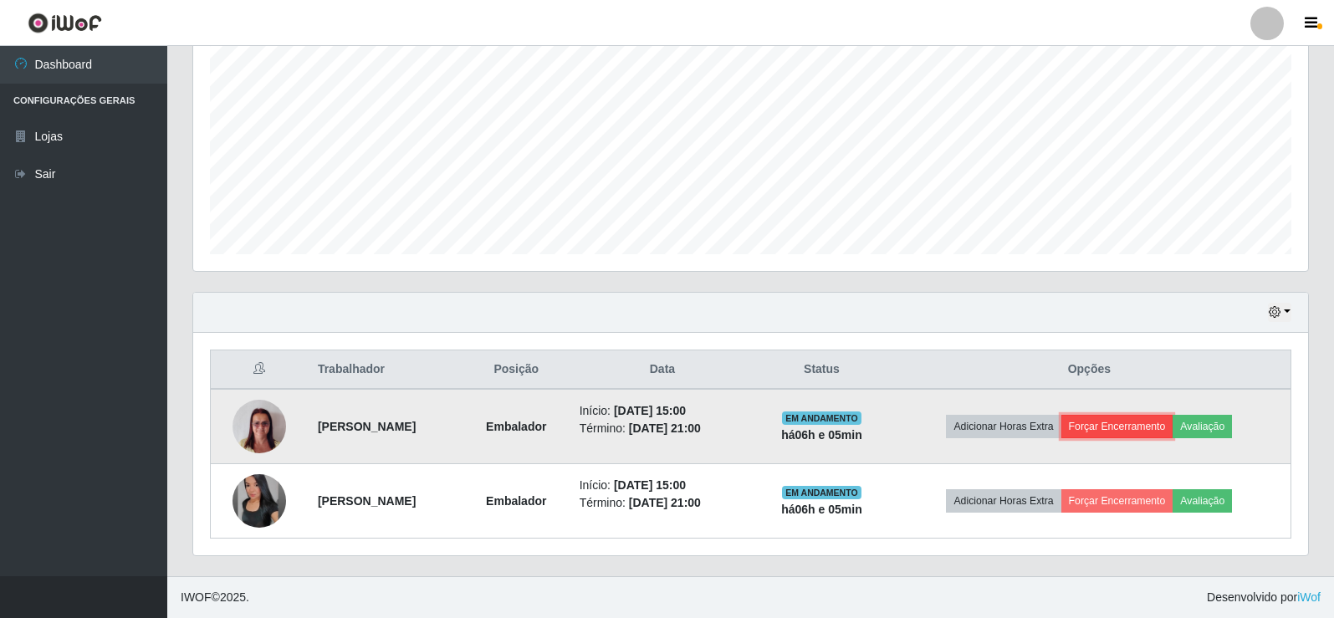
click at [1170, 429] on button "Forçar Encerramento" at bounding box center [1117, 426] width 112 height 23
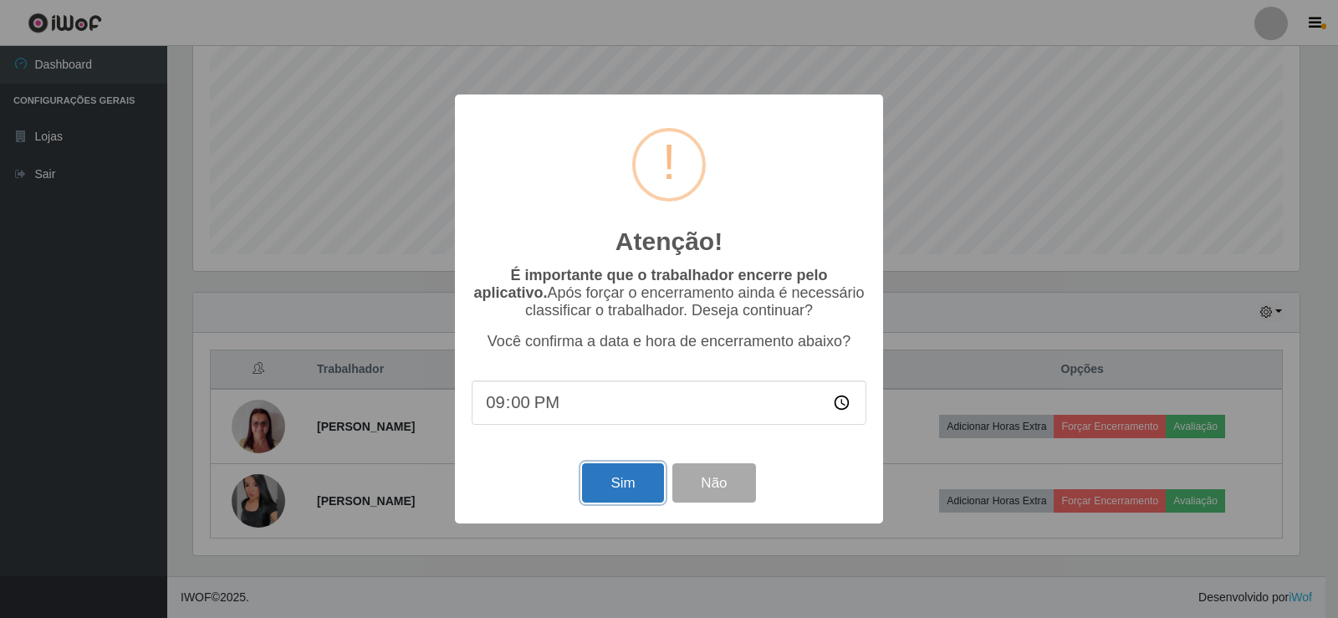
click at [606, 482] on button "Sim" at bounding box center [622, 482] width 81 height 39
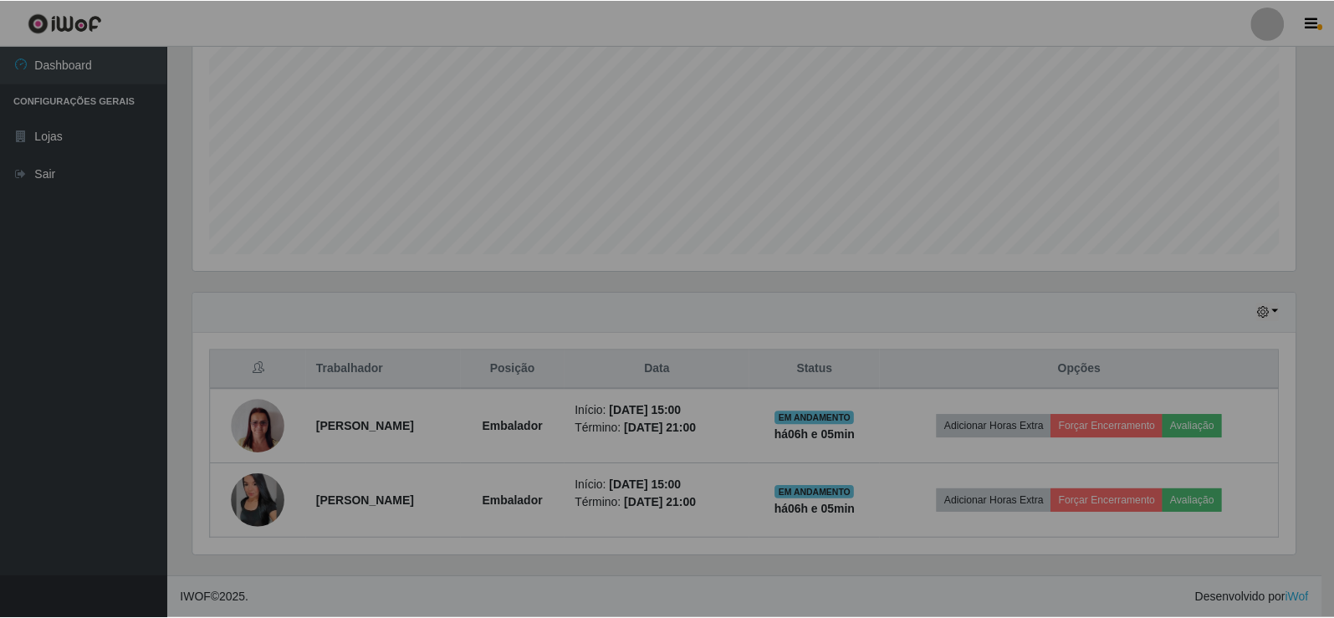
scroll to position [347, 1115]
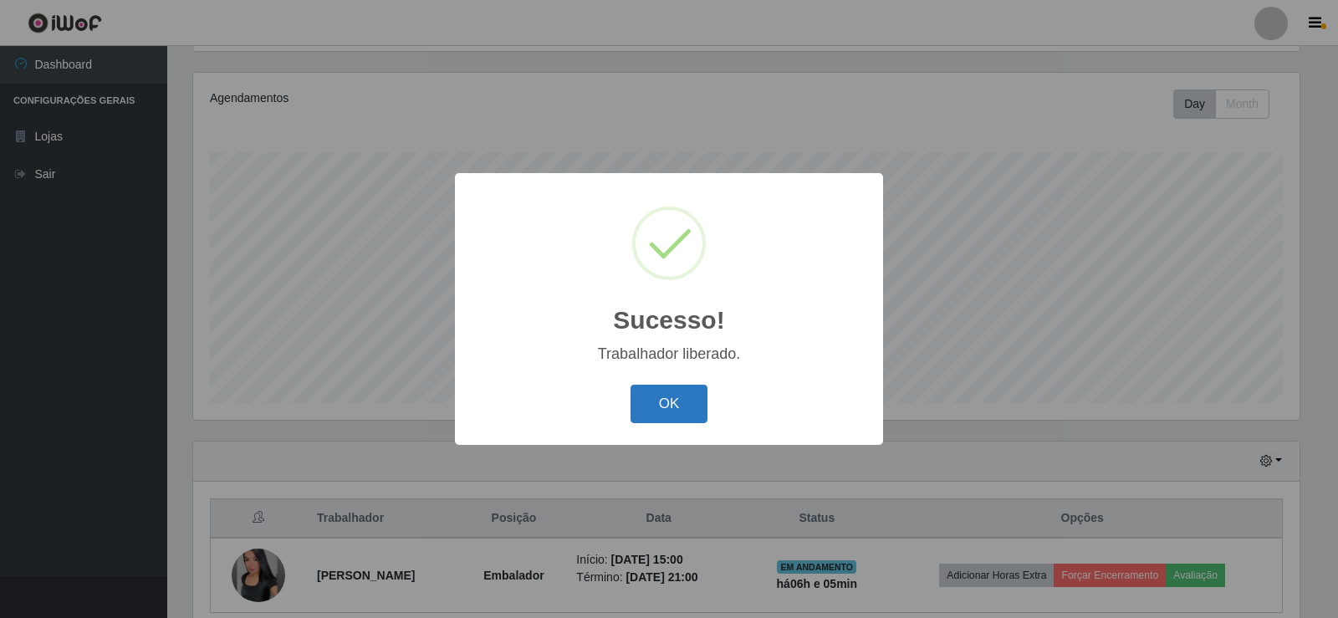
click at [659, 404] on button "OK" at bounding box center [670, 404] width 78 height 39
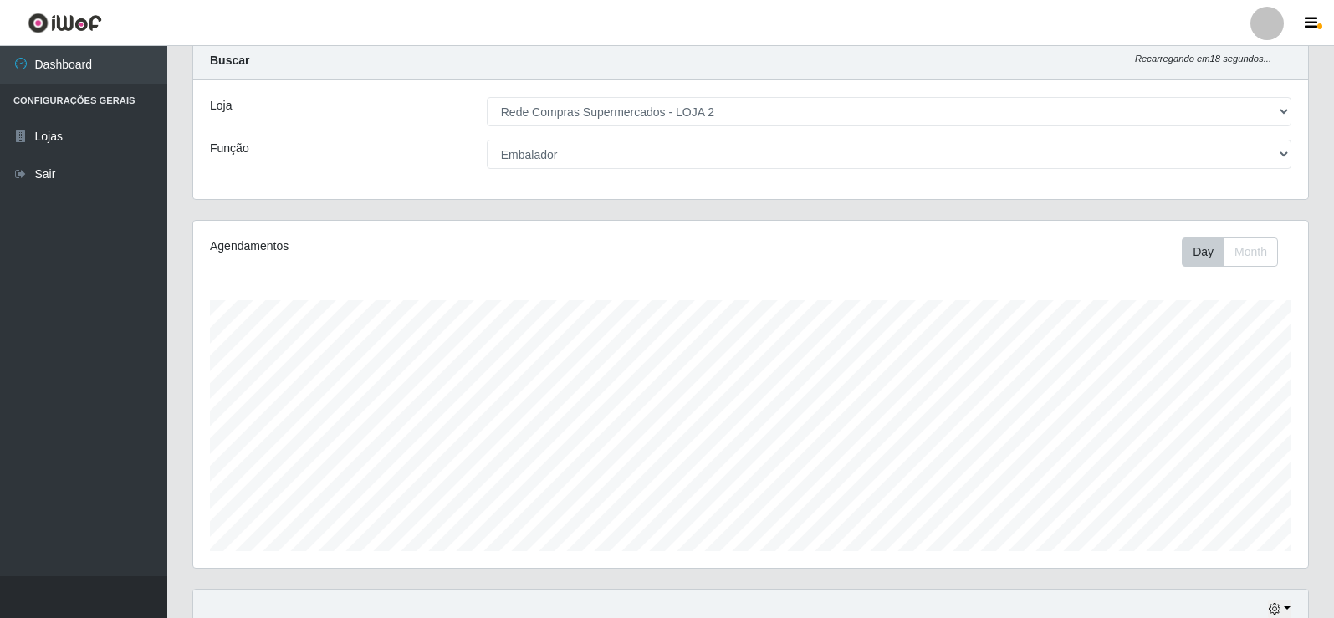
scroll to position [0, 0]
